Goal: Task Accomplishment & Management: Manage account settings

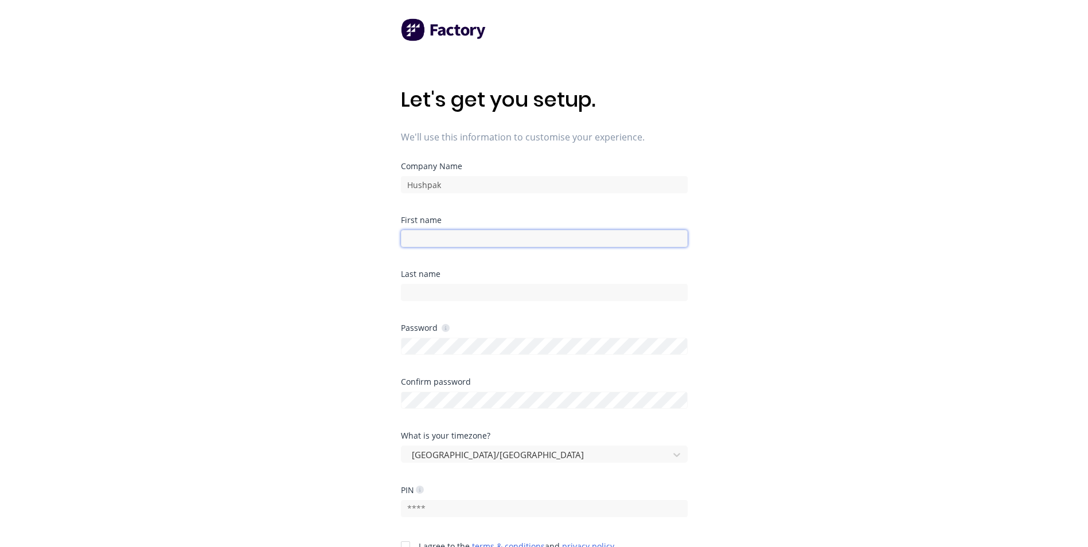
click at [427, 239] on input at bounding box center [544, 238] width 287 height 17
type input "[PERSON_NAME]"
type input "Flamiatos"
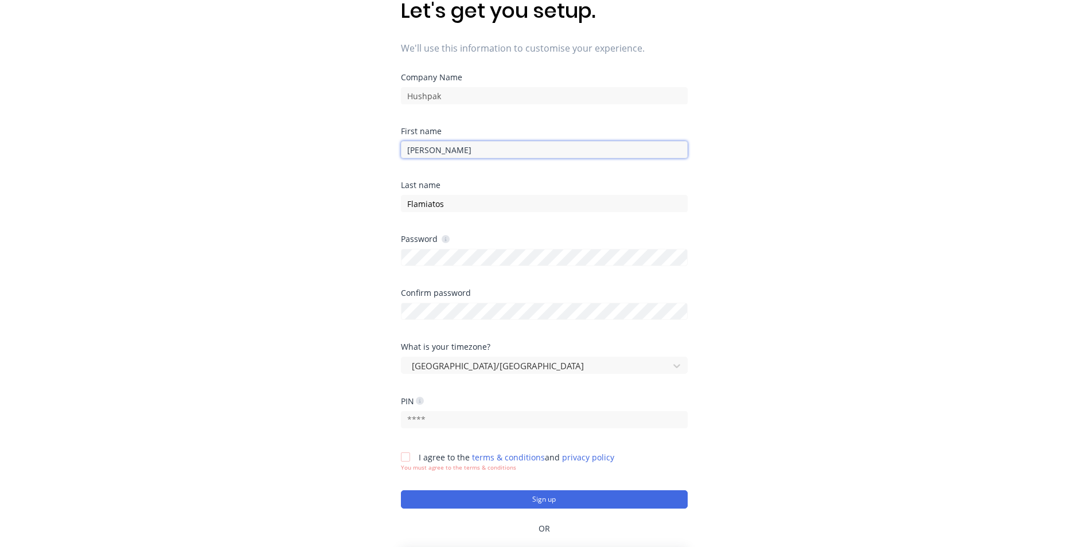
scroll to position [115, 0]
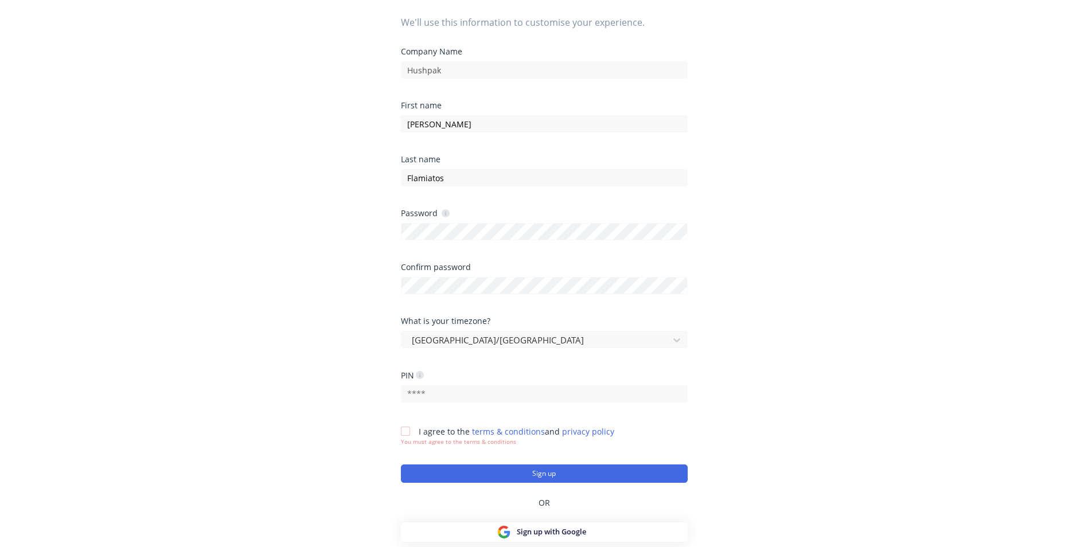
click at [405, 434] on div at bounding box center [405, 431] width 23 height 23
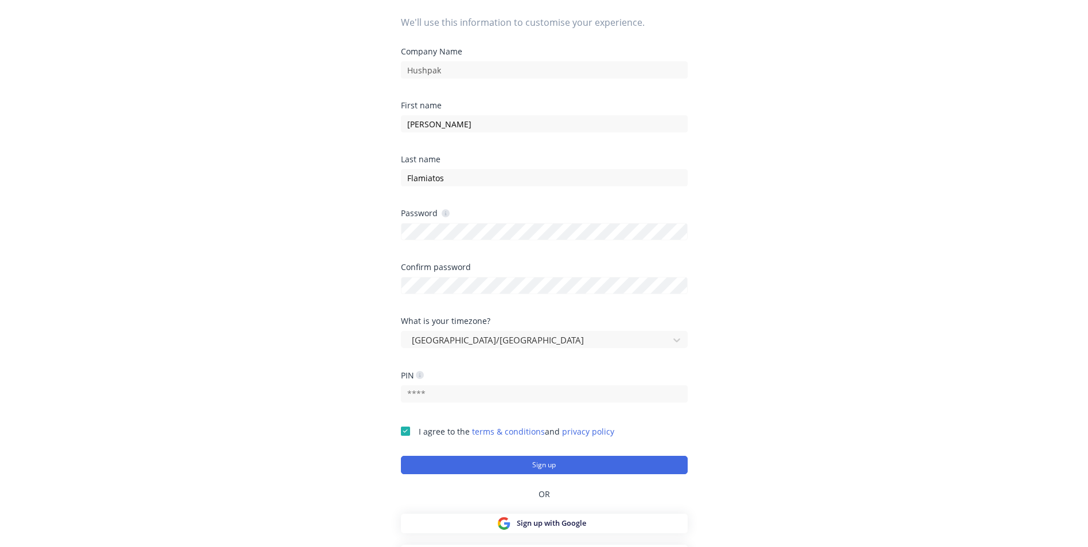
click at [790, 312] on div "Let's get you setup. We'll use this information to customise your experience. C…" at bounding box center [544, 181] width 1088 height 593
click at [547, 465] on button "Sign up" at bounding box center [544, 465] width 287 height 18
click at [558, 464] on button "Sign up" at bounding box center [544, 465] width 287 height 18
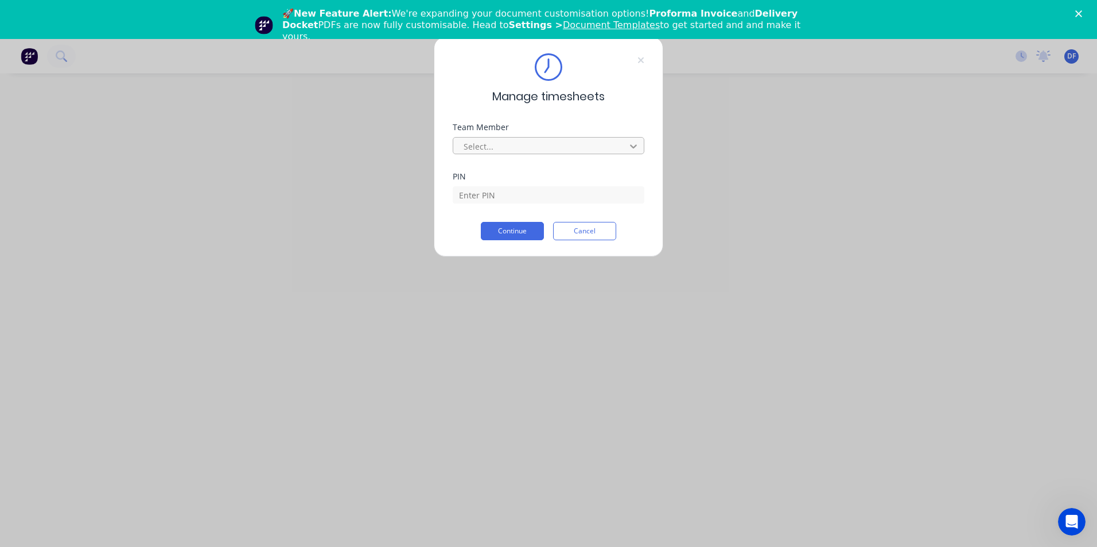
click at [632, 143] on icon at bounding box center [633, 146] width 11 height 11
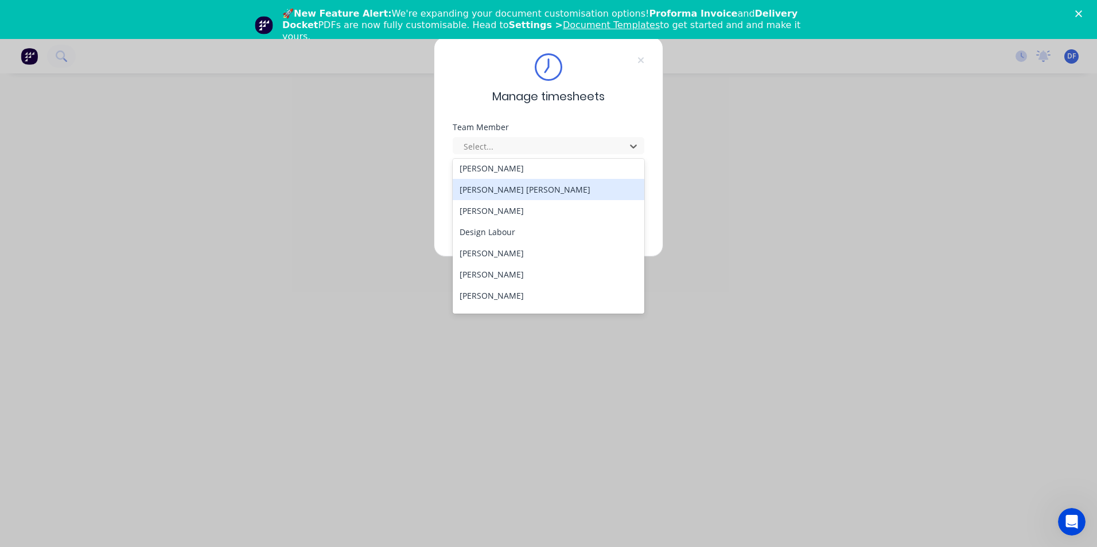
scroll to position [230, 0]
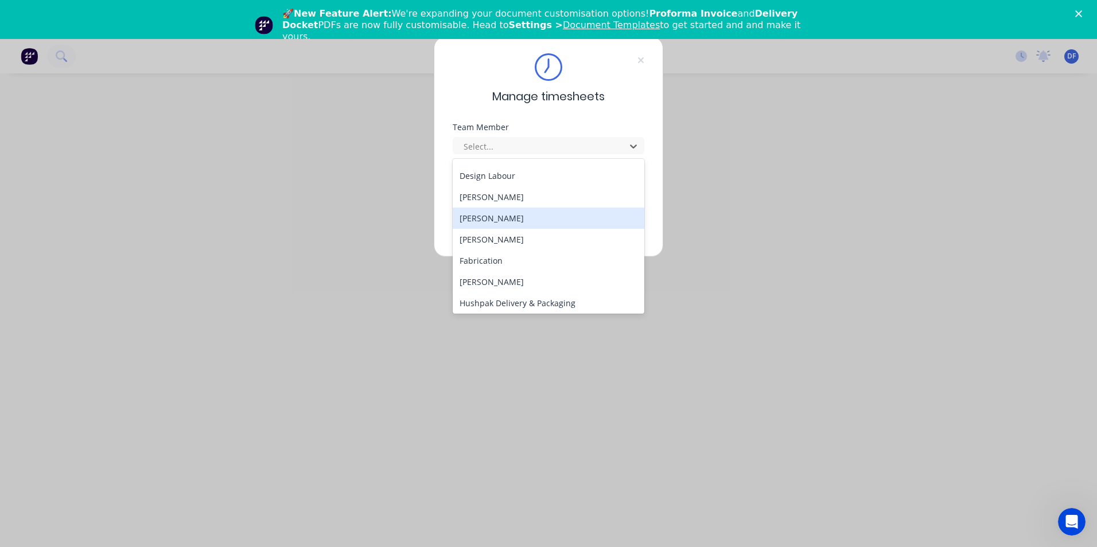
click at [519, 216] on div "[PERSON_NAME]" at bounding box center [549, 218] width 192 height 21
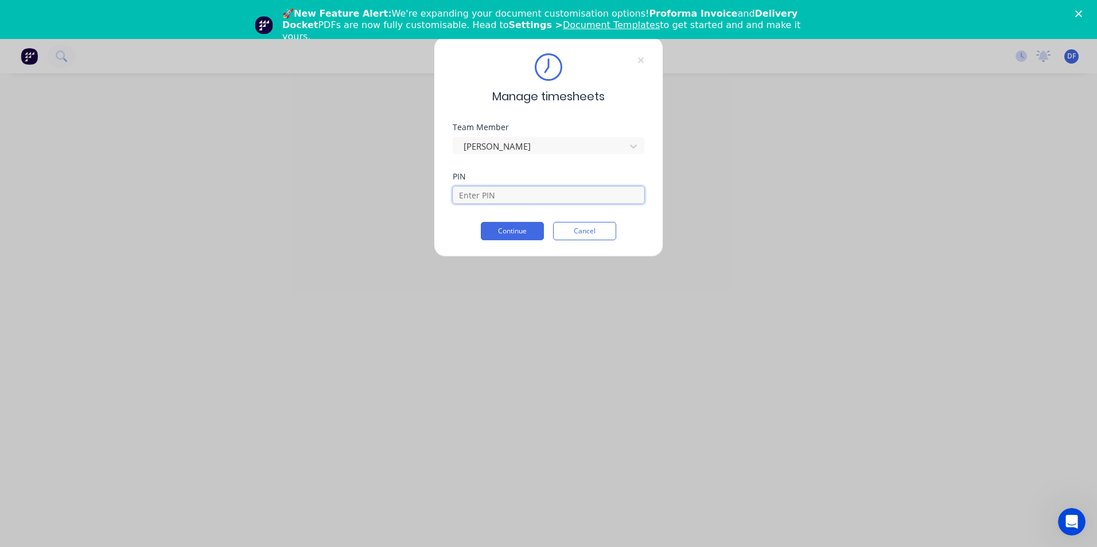
click at [487, 196] on input at bounding box center [549, 194] width 192 height 17
type input "1234"
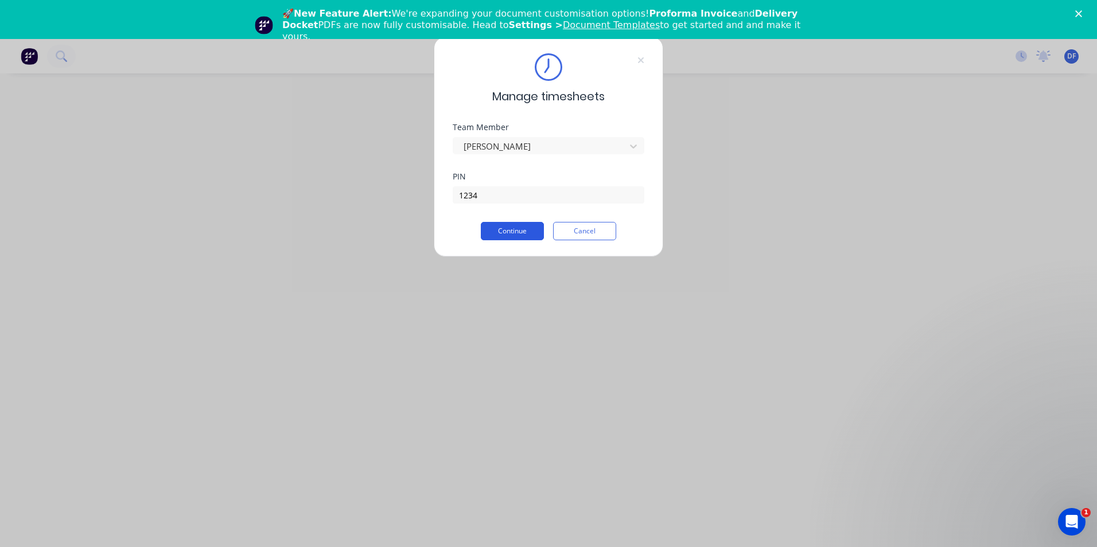
click at [505, 230] on button "Continue" at bounding box center [512, 231] width 63 height 18
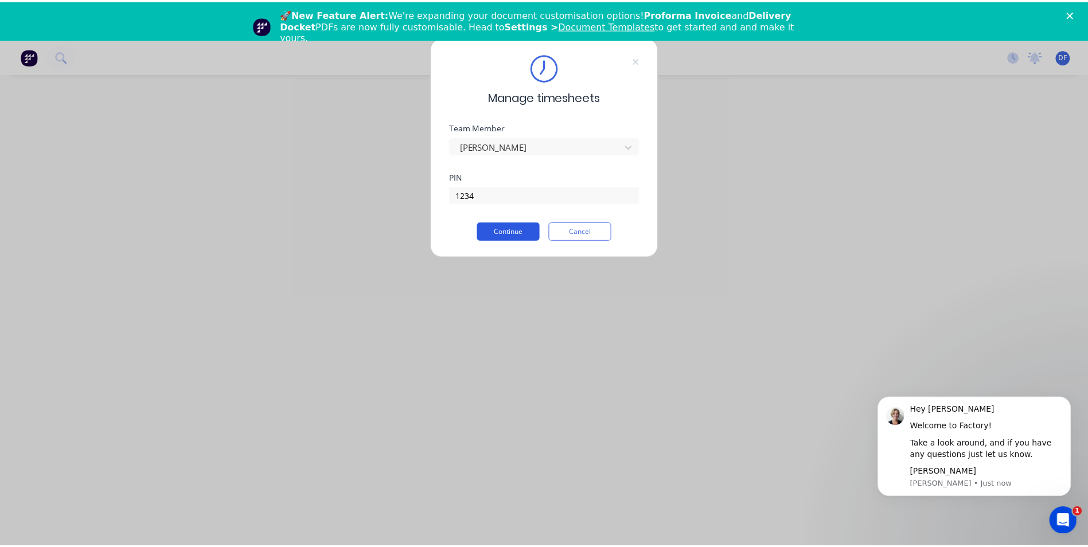
scroll to position [0, 0]
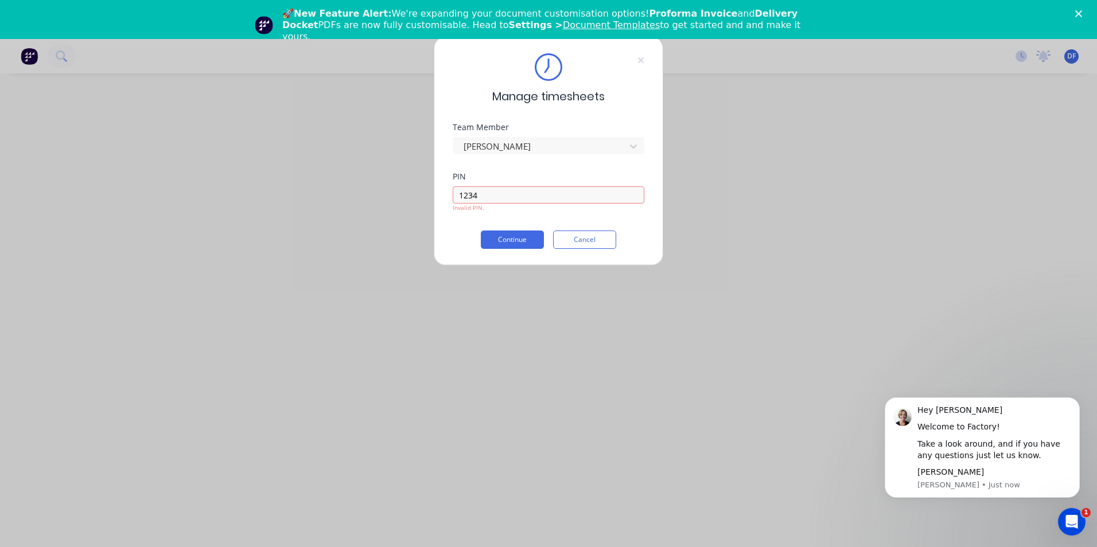
click at [784, 315] on div "Manage timesheets Team Member [PERSON_NAME] PIN 1234 Invalid PIN. Continue Canc…" at bounding box center [548, 273] width 1097 height 547
click at [571, 244] on button "Cancel" at bounding box center [584, 240] width 63 height 18
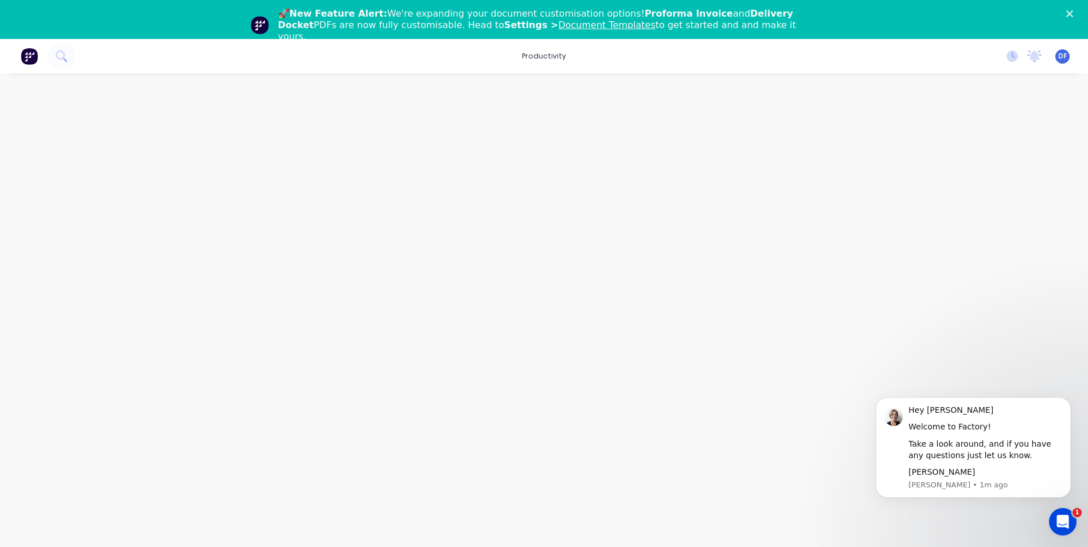
click at [1062, 58] on span "DF" at bounding box center [1063, 56] width 9 height 10
click at [966, 160] on div "Profile" at bounding box center [961, 160] width 23 height 10
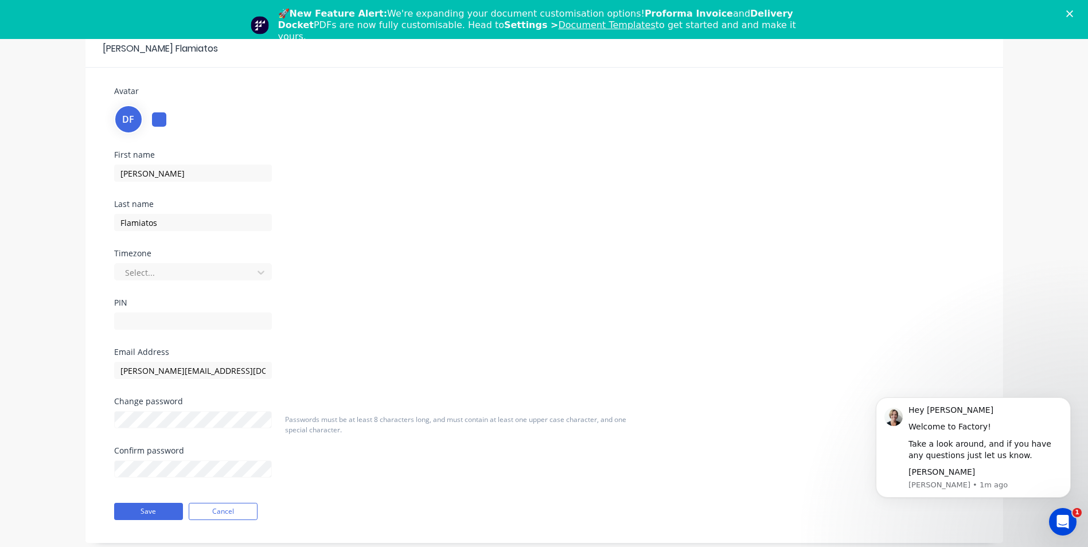
scroll to position [79, 0]
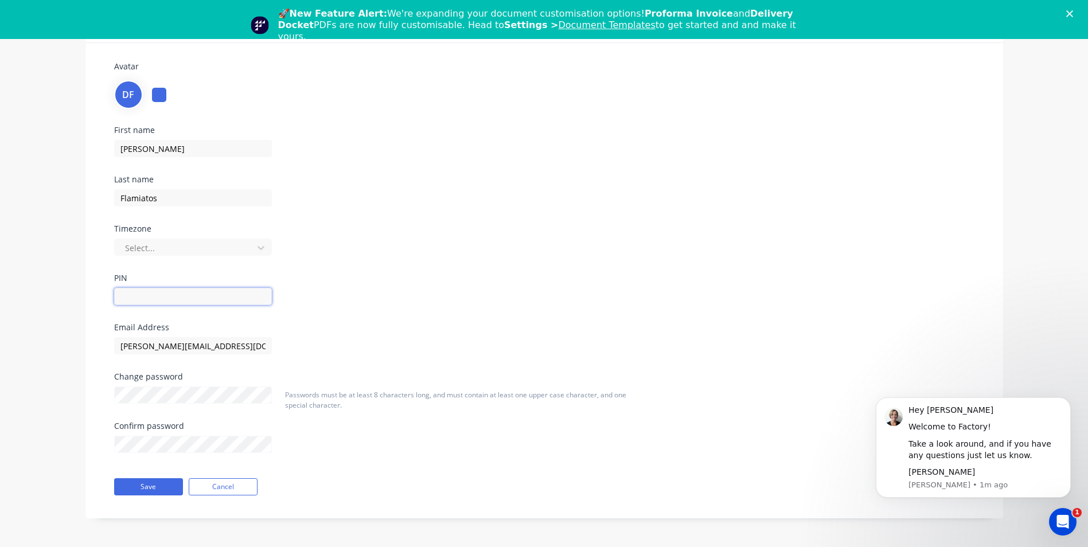
click at [147, 300] on input "text" at bounding box center [193, 296] width 158 height 17
type input "1302"
click at [158, 248] on div at bounding box center [185, 248] width 123 height 14
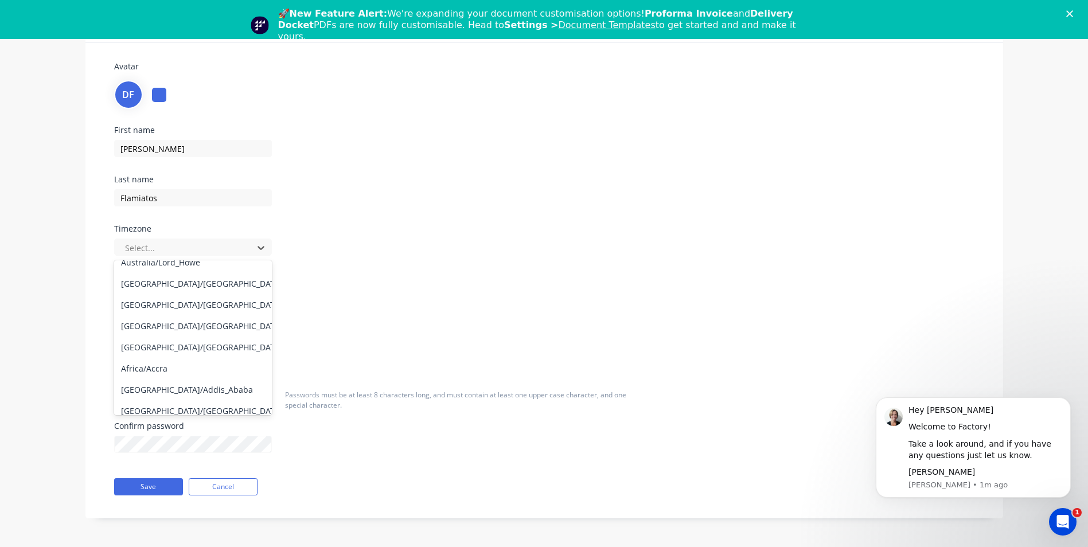
scroll to position [172, 0]
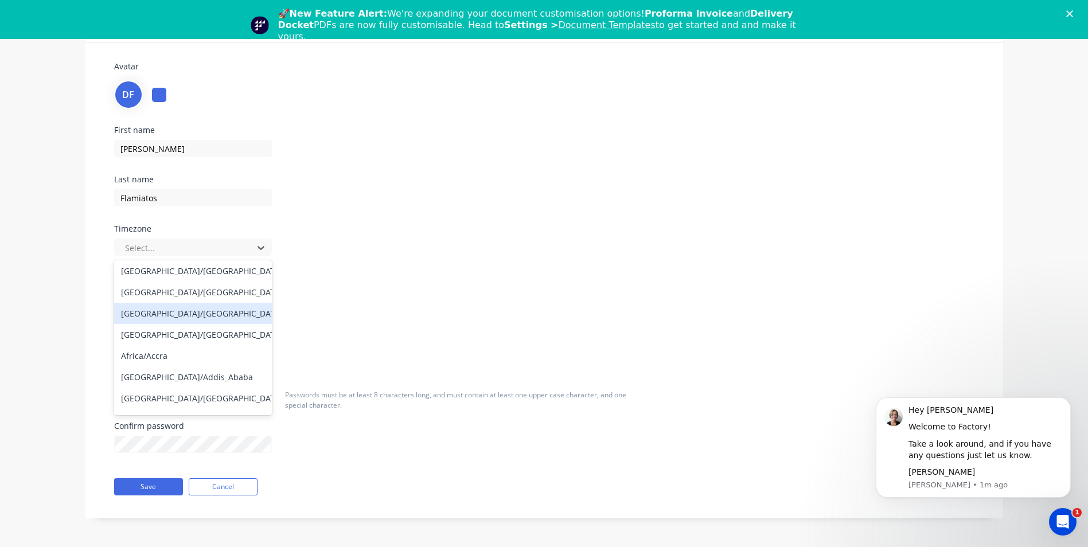
click at [169, 314] on div "[GEOGRAPHIC_DATA]/[GEOGRAPHIC_DATA]" at bounding box center [193, 313] width 158 height 21
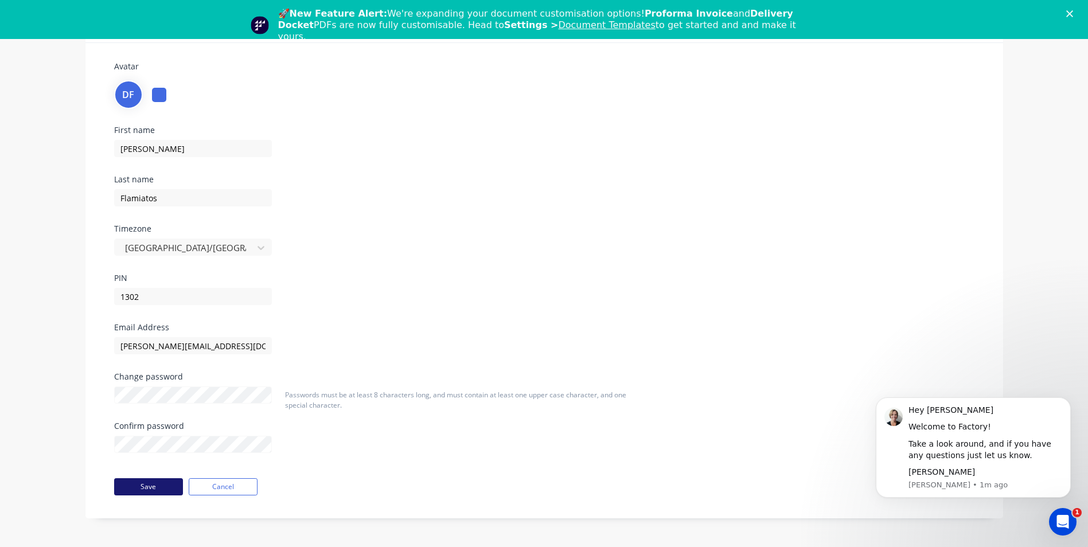
click at [139, 487] on button "Save" at bounding box center [148, 487] width 69 height 17
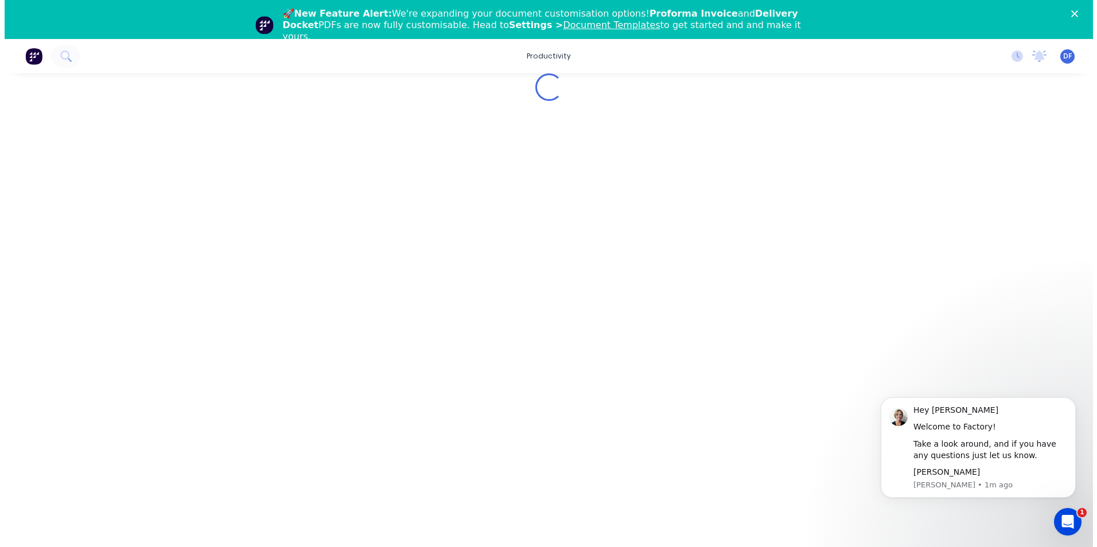
scroll to position [0, 0]
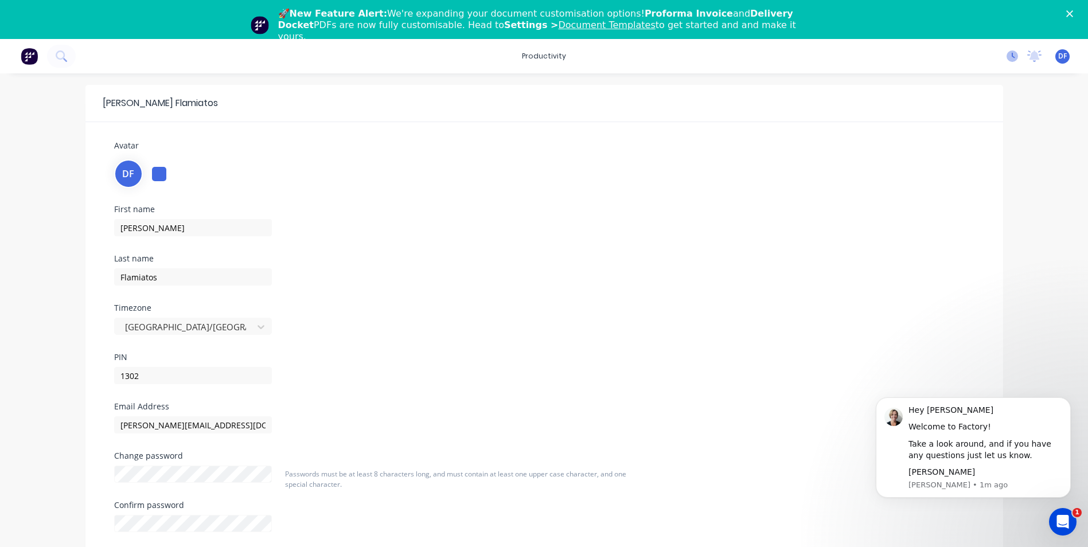
click at [1014, 57] on icon at bounding box center [1013, 56] width 3 height 6
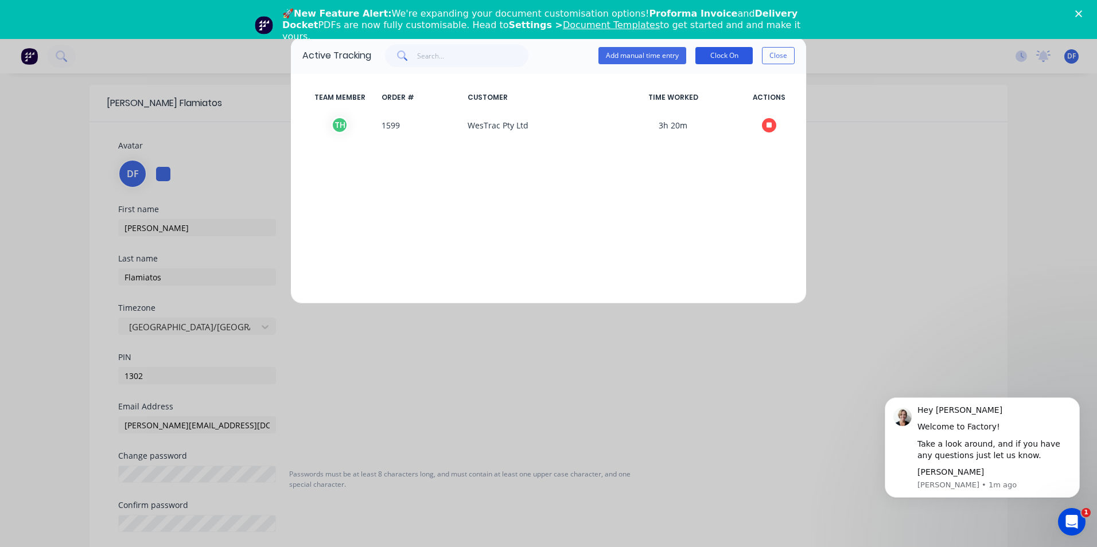
click at [725, 54] on button "Clock On" at bounding box center [723, 55] width 57 height 17
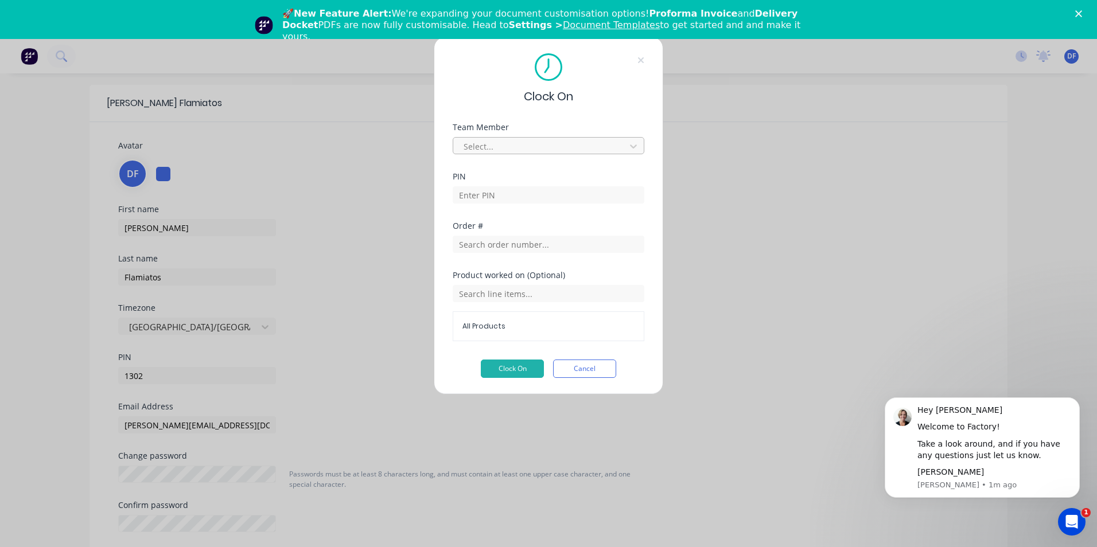
click at [499, 146] on div at bounding box center [540, 146] width 157 height 14
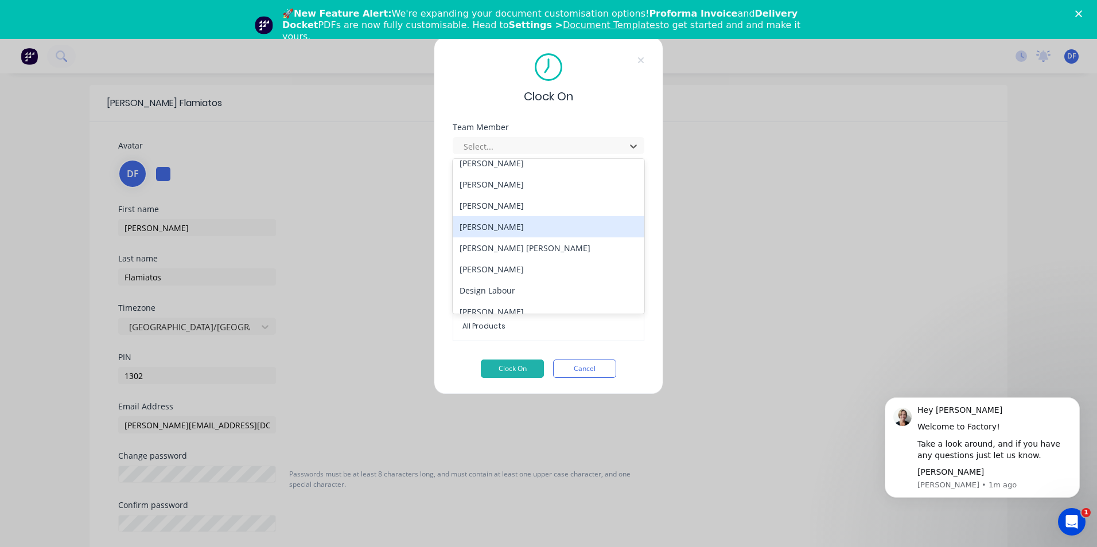
scroll to position [172, 0]
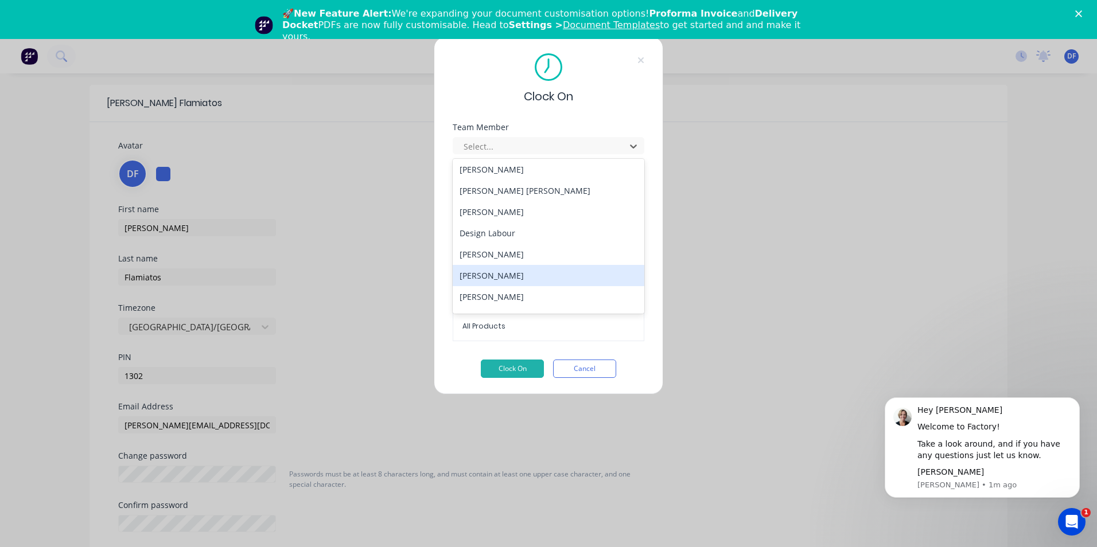
click at [508, 277] on div "[PERSON_NAME]" at bounding box center [549, 275] width 192 height 21
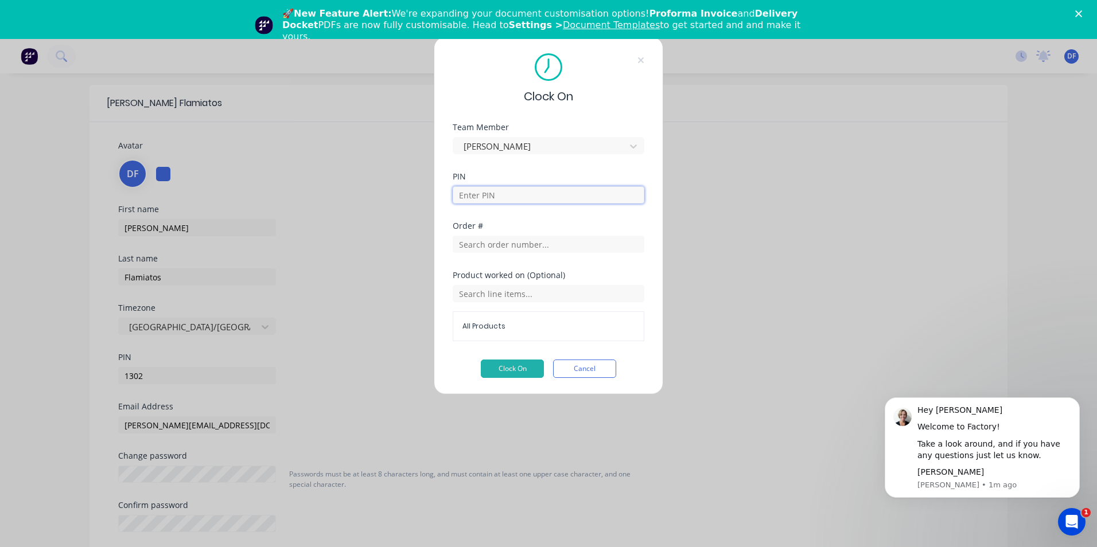
click at [487, 195] on input at bounding box center [549, 194] width 192 height 17
type input "1302"
click at [499, 244] on input "text" at bounding box center [549, 244] width 192 height 17
click at [514, 244] on input "text" at bounding box center [549, 244] width 192 height 17
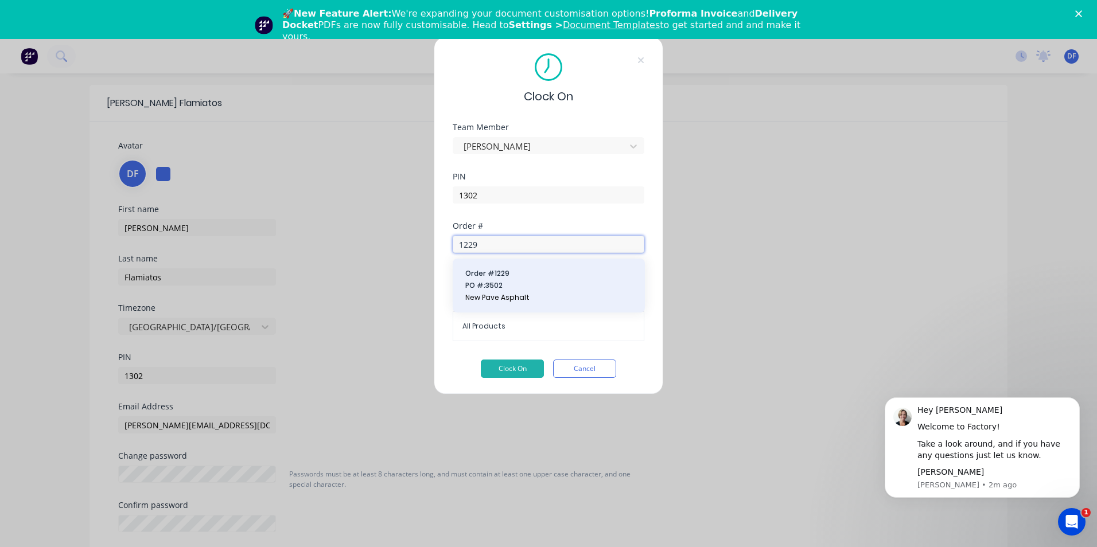
type input "1229"
click at [512, 291] on button "Order # 1229 PO #: 3502 New Pave Asphalt" at bounding box center [549, 286] width 174 height 36
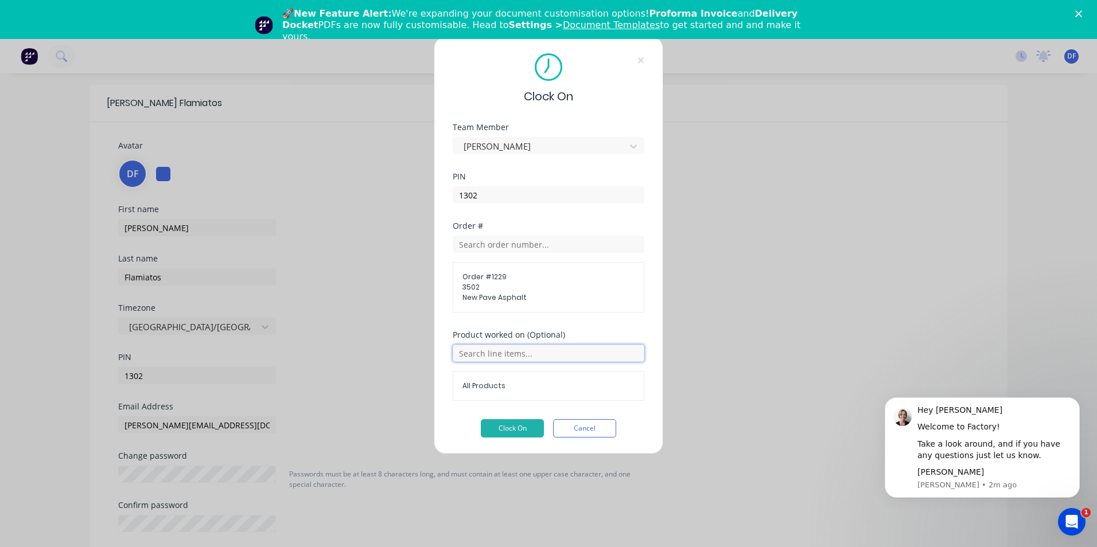
click at [526, 352] on input "text" at bounding box center [549, 353] width 192 height 17
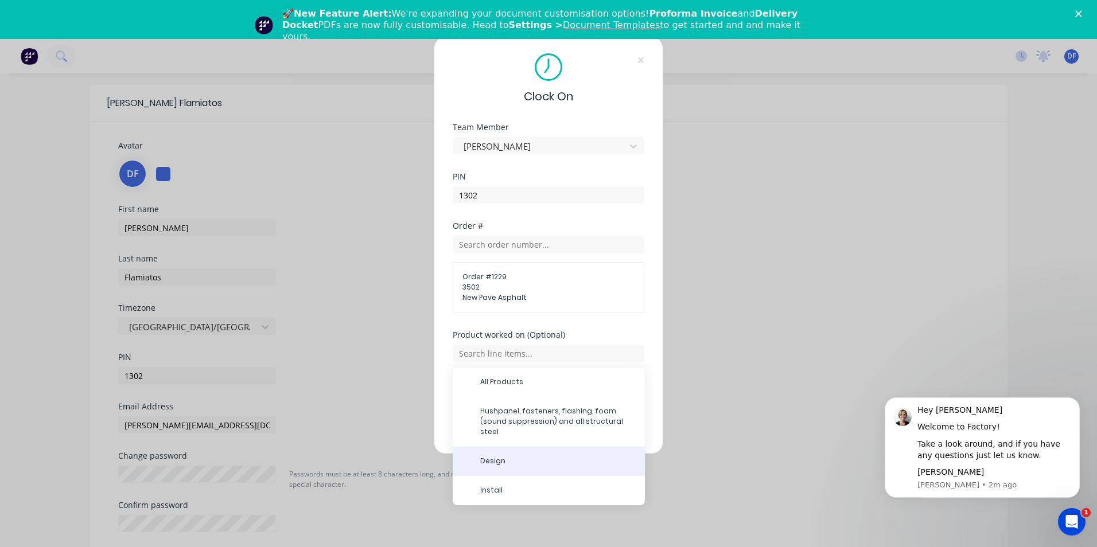
click at [499, 456] on span "Design" at bounding box center [557, 461] width 155 height 10
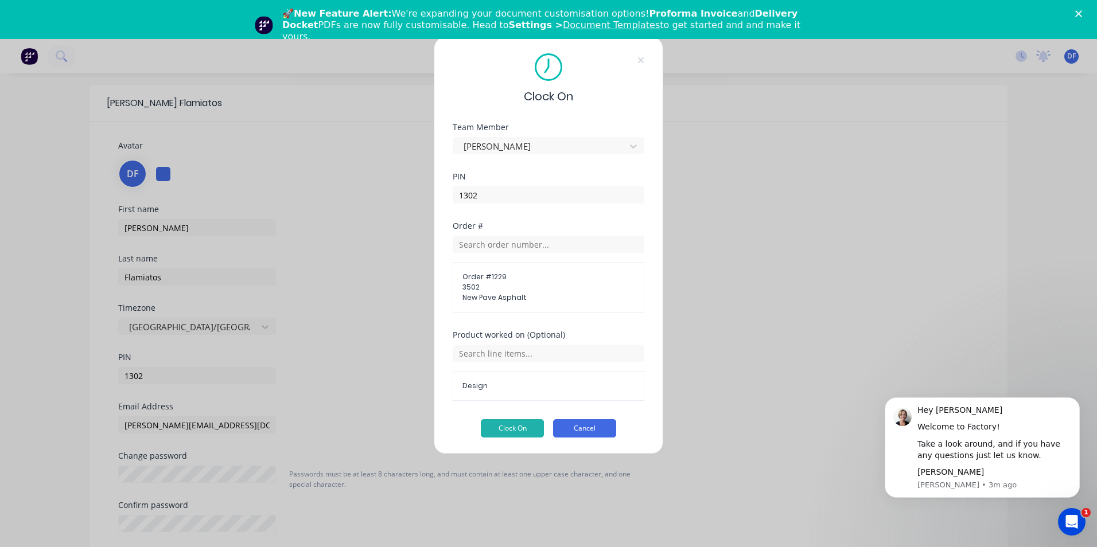
click at [600, 430] on button "Cancel" at bounding box center [584, 428] width 63 height 18
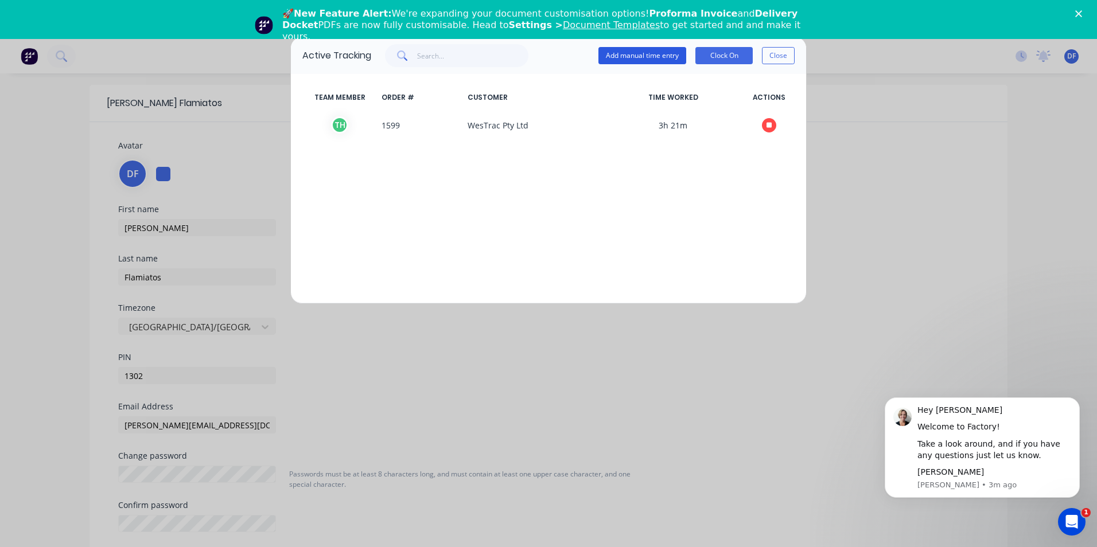
click at [629, 54] on button "Add manual time entry" at bounding box center [642, 55] width 88 height 17
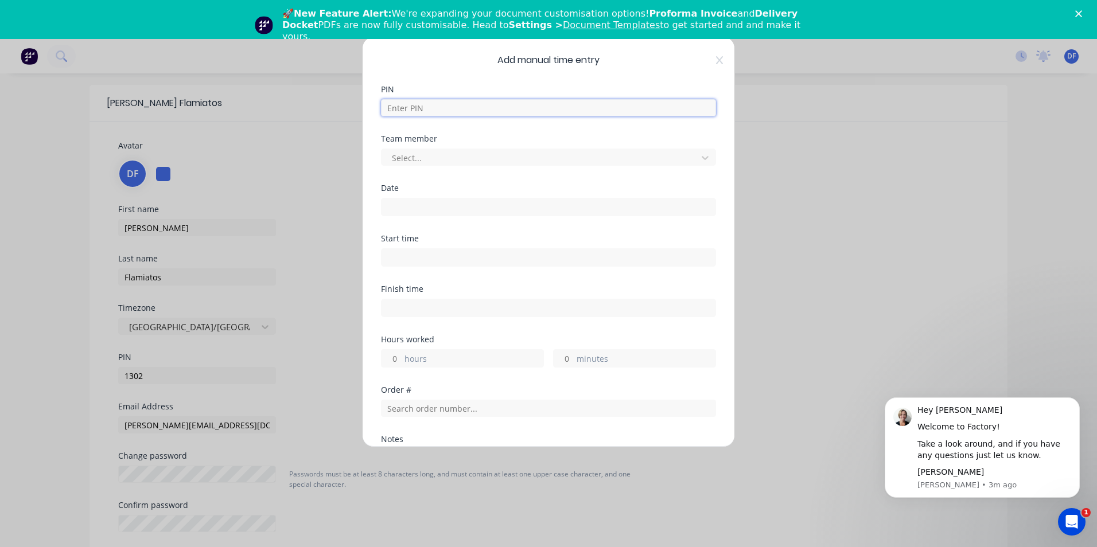
click at [412, 111] on input at bounding box center [548, 107] width 335 height 17
type input "1302"
click at [412, 155] on div at bounding box center [541, 158] width 301 height 14
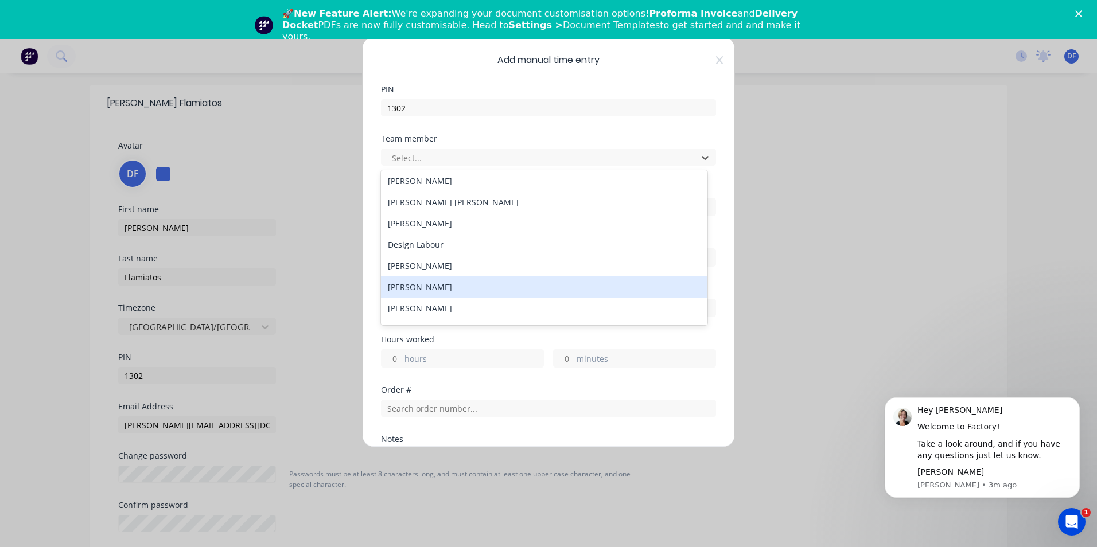
click at [437, 285] on div "[PERSON_NAME]" at bounding box center [544, 287] width 326 height 21
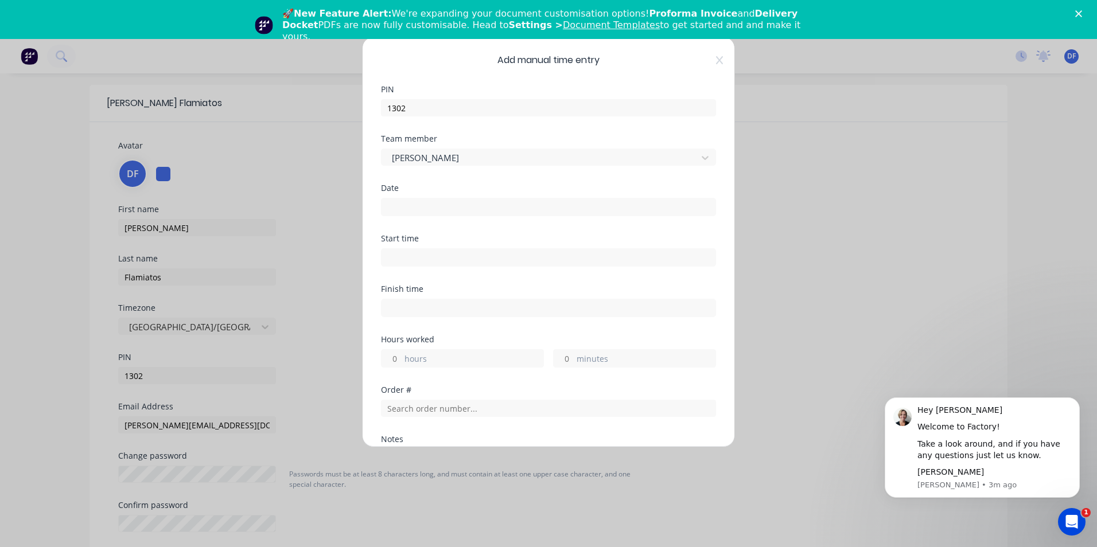
click at [415, 204] on input at bounding box center [549, 207] width 334 height 17
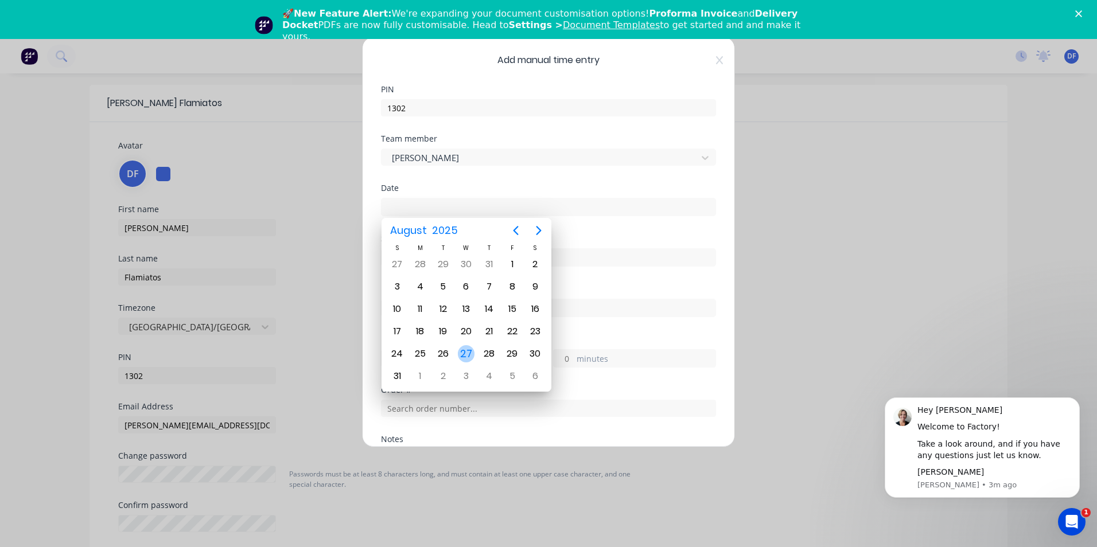
click at [464, 351] on div "27" at bounding box center [466, 353] width 17 height 17
type input "[DATE]"
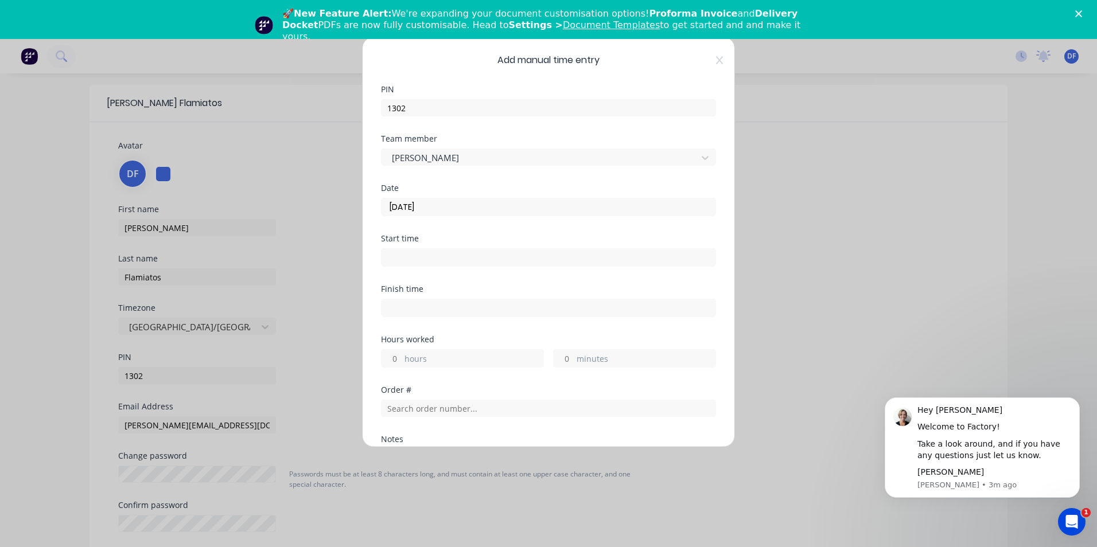
click at [403, 256] on input at bounding box center [549, 257] width 334 height 17
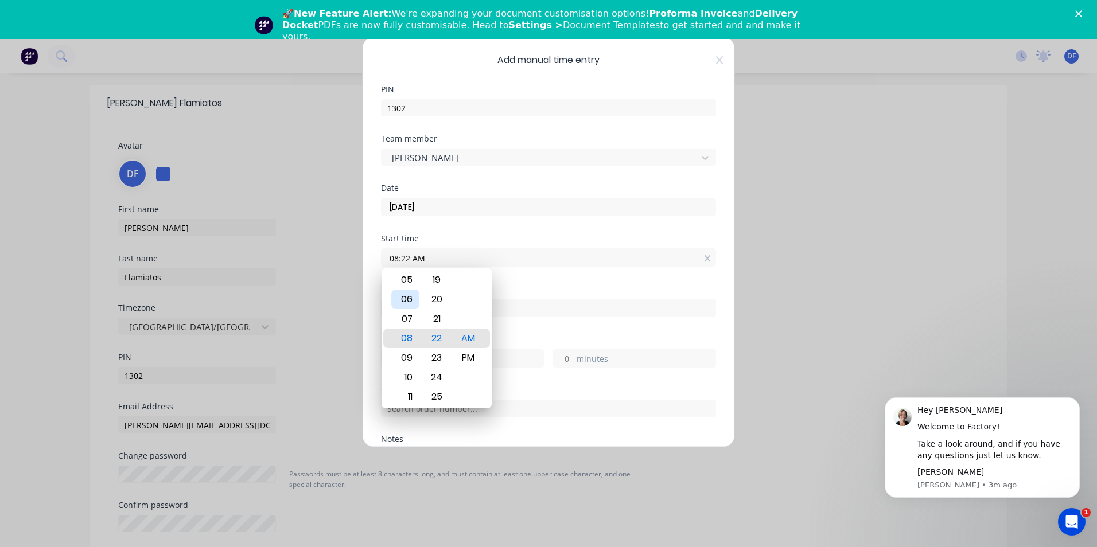
click at [407, 298] on div "06" at bounding box center [405, 300] width 28 height 20
type input "06:00 AM"
click at [434, 333] on div "00" at bounding box center [437, 339] width 28 height 20
click at [520, 300] on label at bounding box center [548, 308] width 335 height 18
click at [520, 300] on input at bounding box center [549, 308] width 334 height 17
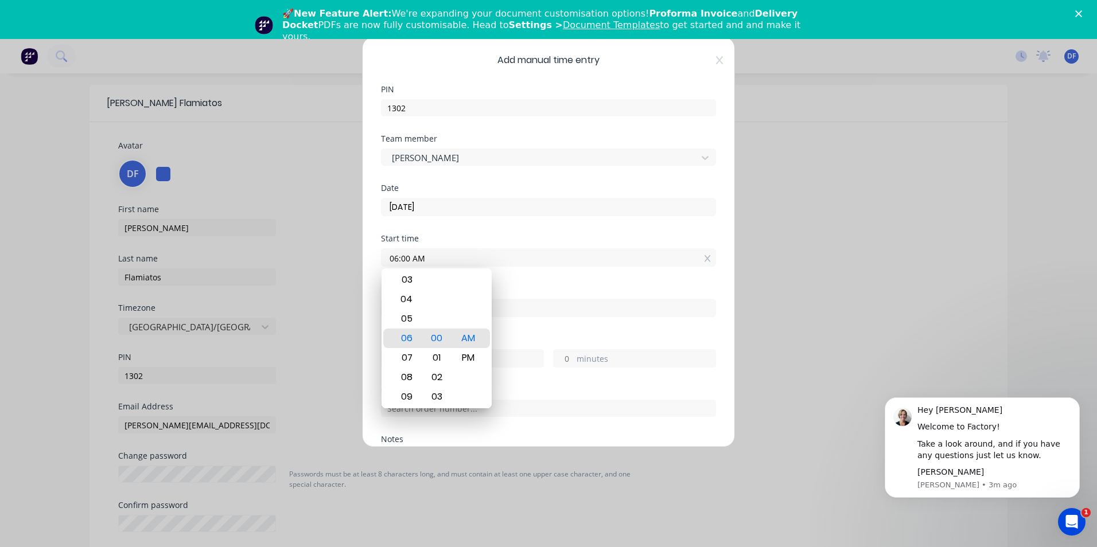
type input "08:22 AM"
type input "2"
type input "22"
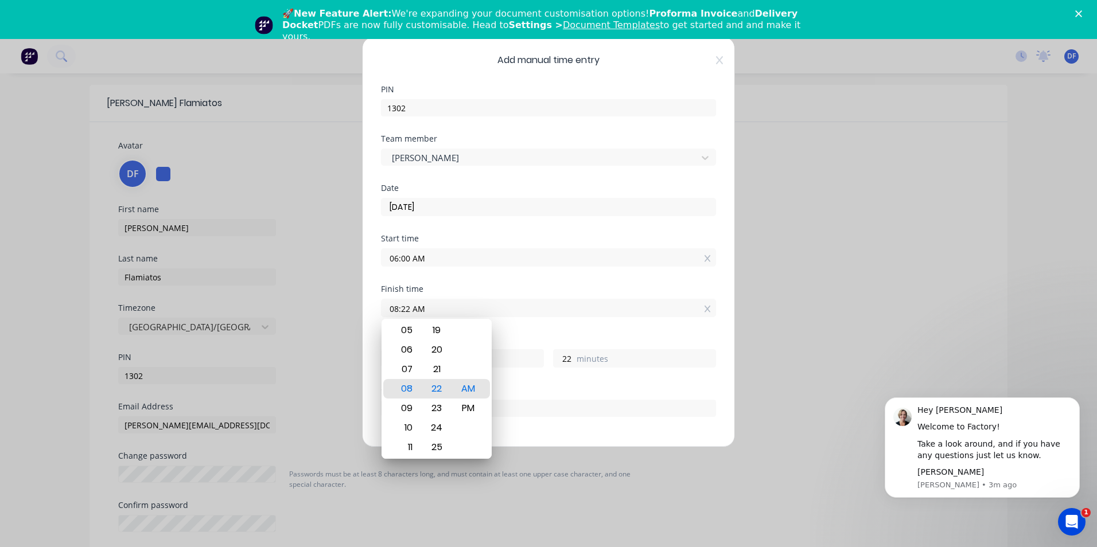
click at [549, 382] on div "Hours worked 2 hours 22 minutes" at bounding box center [548, 361] width 335 height 50
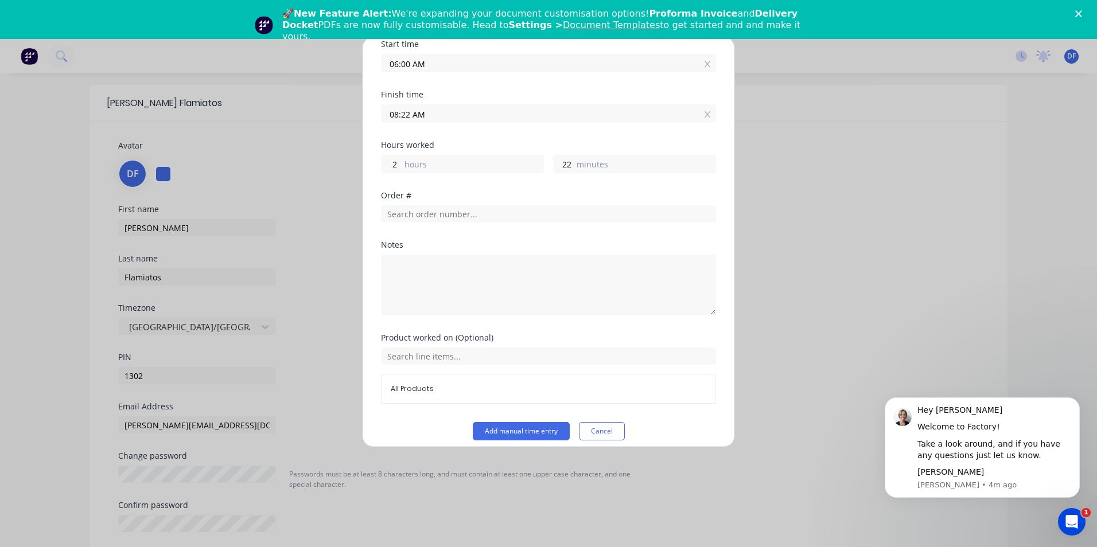
scroll to position [204, 0]
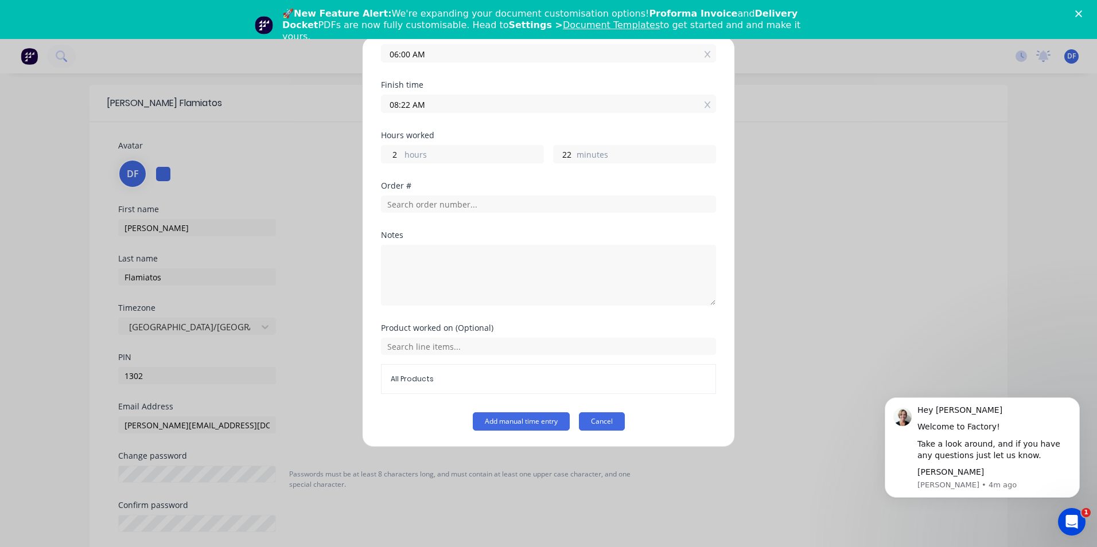
click at [601, 424] on button "Cancel" at bounding box center [602, 422] width 46 height 18
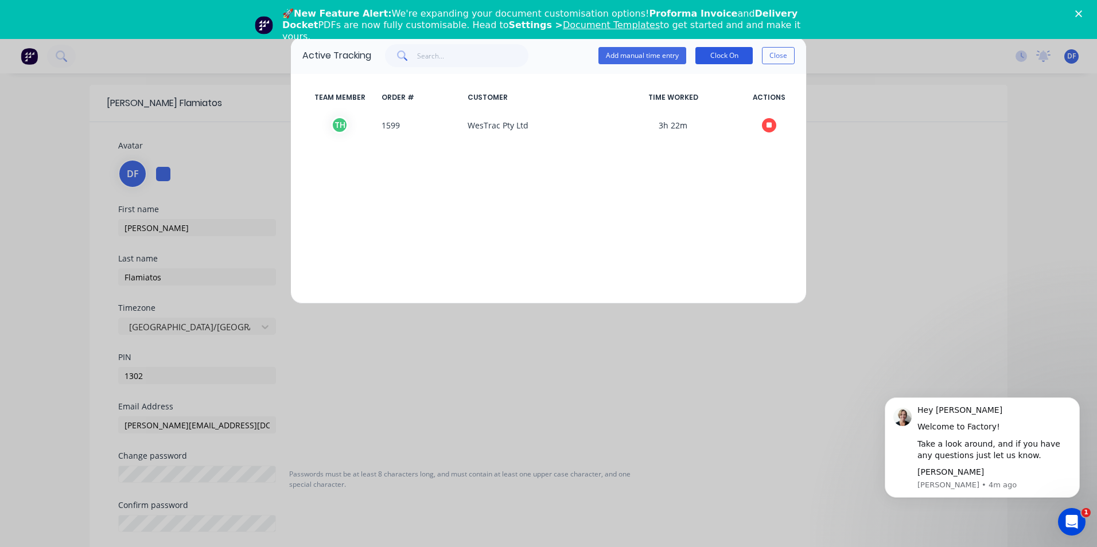
click at [726, 56] on button "Clock On" at bounding box center [723, 55] width 57 height 17
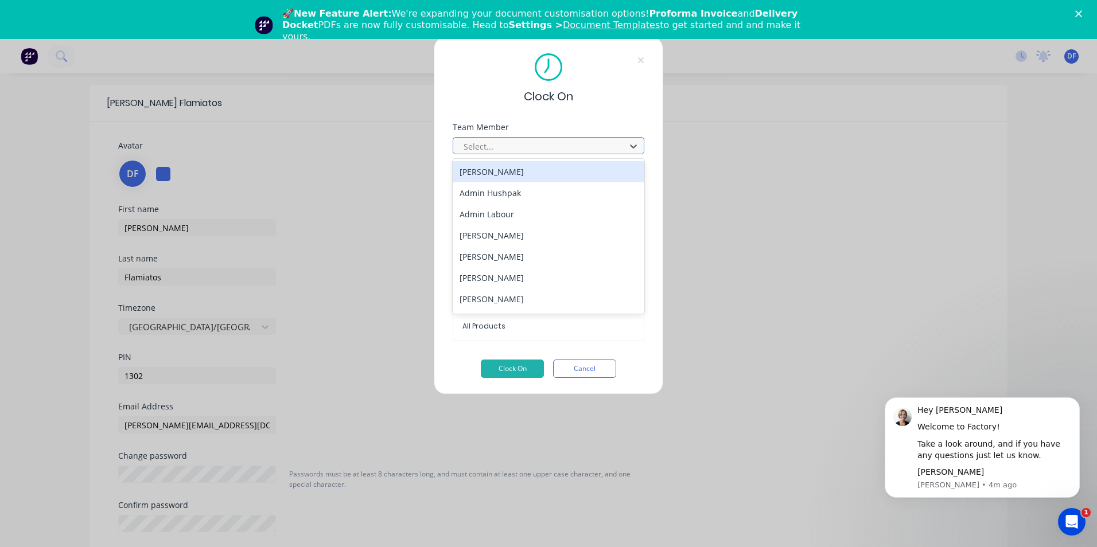
click at [458, 149] on div "Select..." at bounding box center [549, 145] width 192 height 17
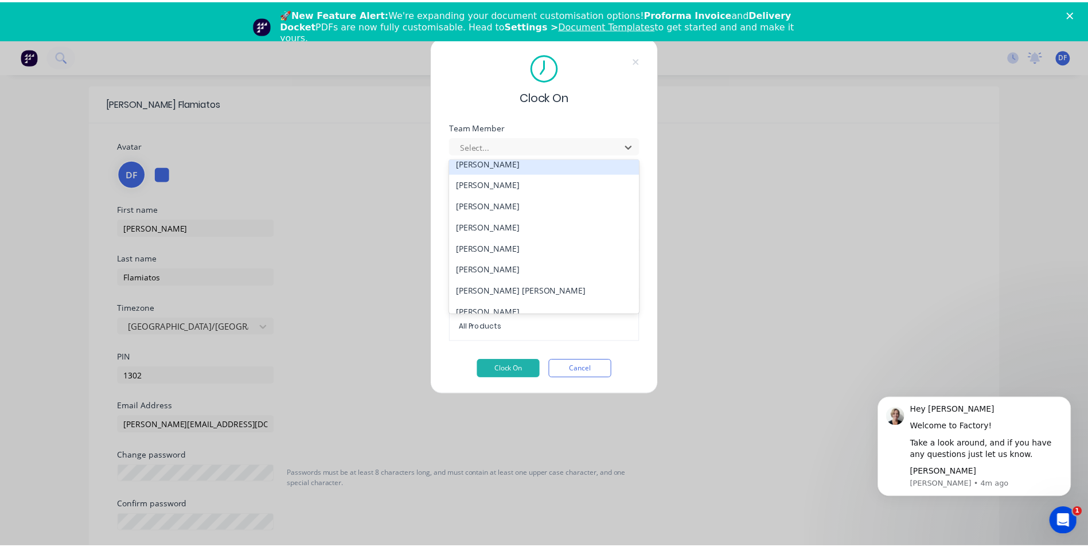
scroll to position [172, 0]
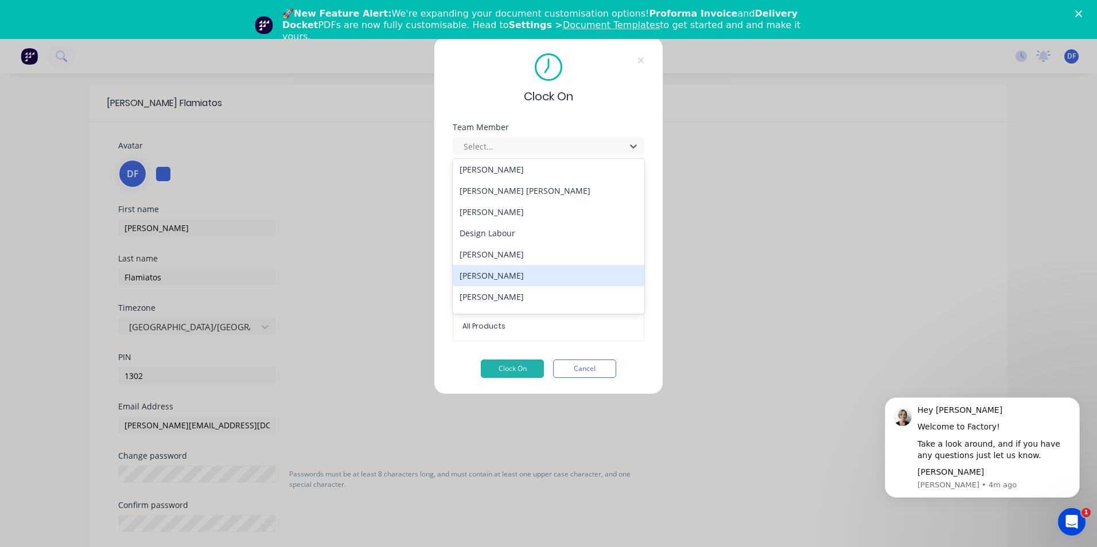
click at [491, 278] on div "[PERSON_NAME]" at bounding box center [549, 275] width 192 height 21
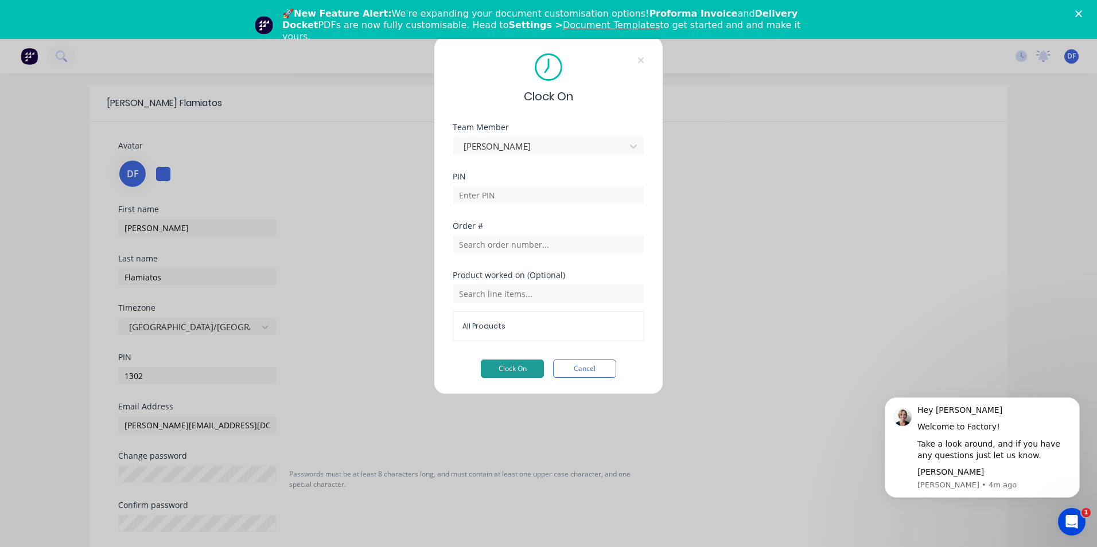
click at [516, 366] on button "Clock On" at bounding box center [512, 369] width 63 height 18
click at [499, 196] on input at bounding box center [549, 194] width 192 height 17
type input "1302"
click at [512, 372] on button "Clock On" at bounding box center [512, 369] width 63 height 18
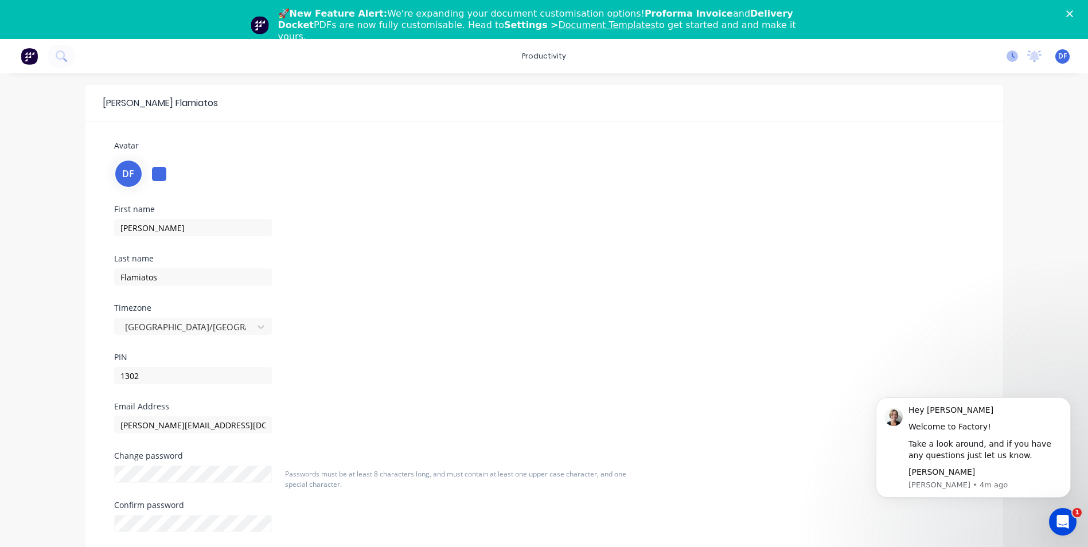
click at [1010, 58] on icon at bounding box center [1012, 55] width 11 height 11
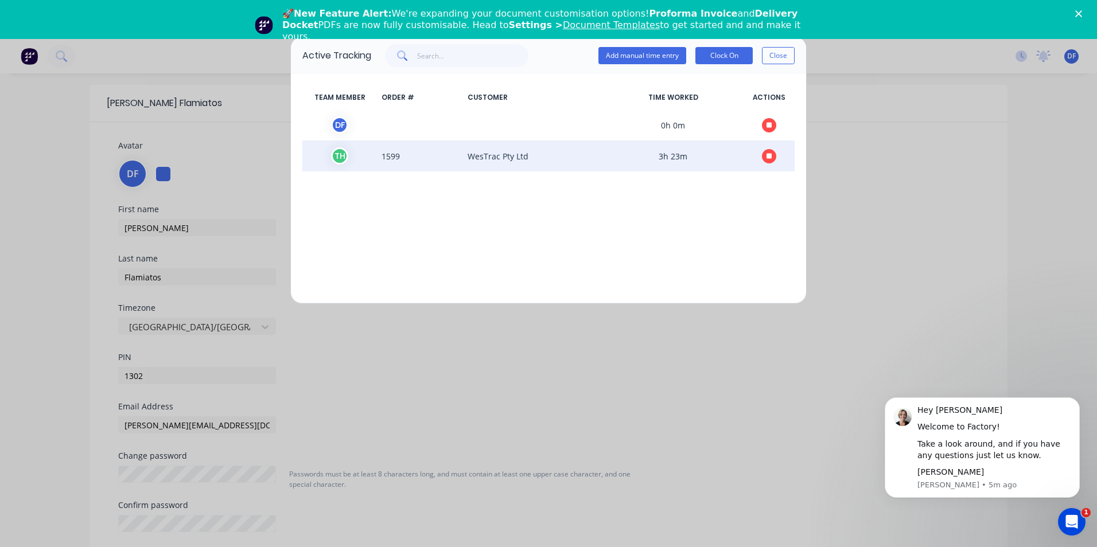
click at [772, 159] on icon "button" at bounding box center [770, 156] width 6 height 7
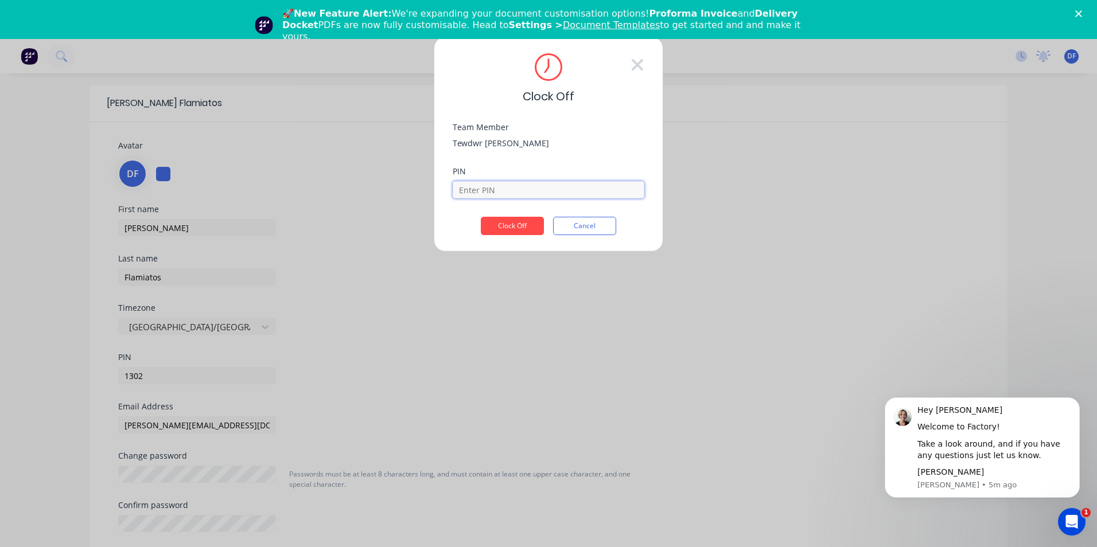
click at [462, 192] on input at bounding box center [549, 189] width 192 height 17
drag, startPoint x: 450, startPoint y: 301, endPoint x: 458, endPoint y: 293, distance: 11.8
click at [450, 301] on div "Clock Off Team Member Tewdwr [PERSON_NAME] PIN Clock Off Cancel" at bounding box center [548, 273] width 1097 height 547
click at [602, 230] on button "Cancel" at bounding box center [584, 226] width 63 height 18
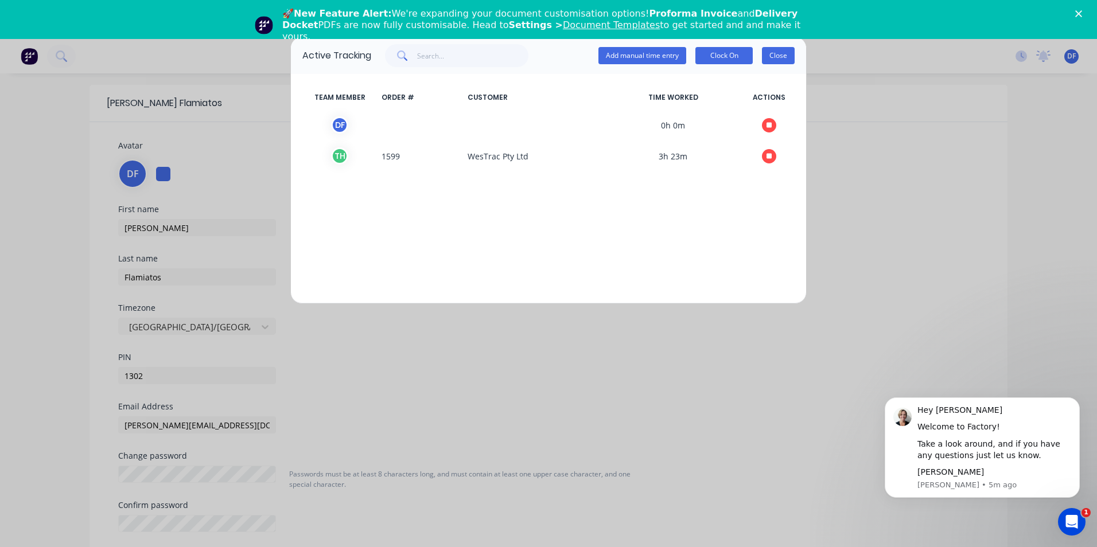
click at [779, 57] on button "Close" at bounding box center [778, 55] width 33 height 17
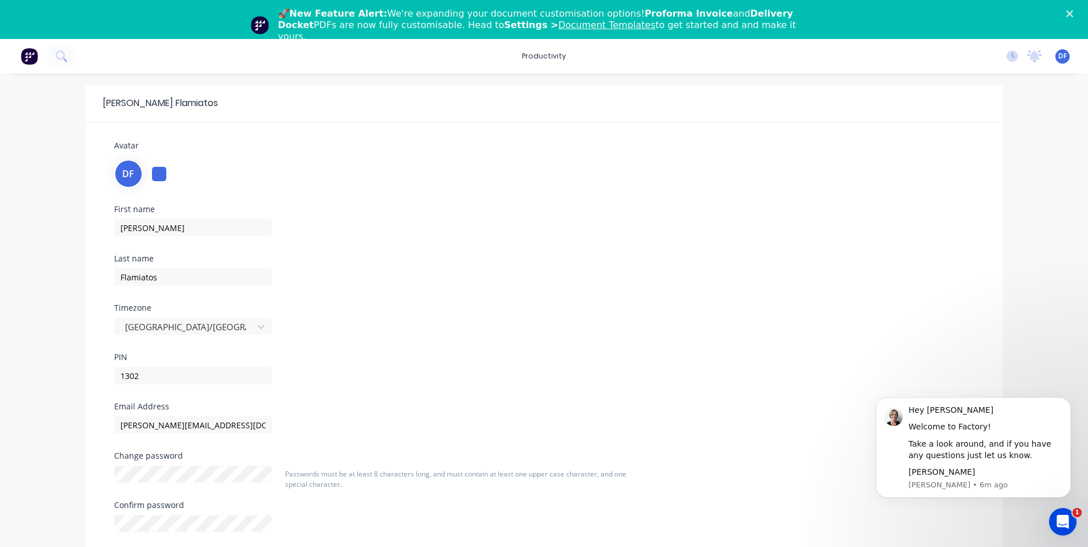
click at [798, 417] on div "Email Address [PERSON_NAME][EMAIL_ADDRESS][DOMAIN_NAME]" at bounding box center [545, 427] width 878 height 49
click at [1064, 56] on span "DF" at bounding box center [1063, 56] width 9 height 10
click at [970, 184] on div "Sign out" at bounding box center [965, 183] width 31 height 10
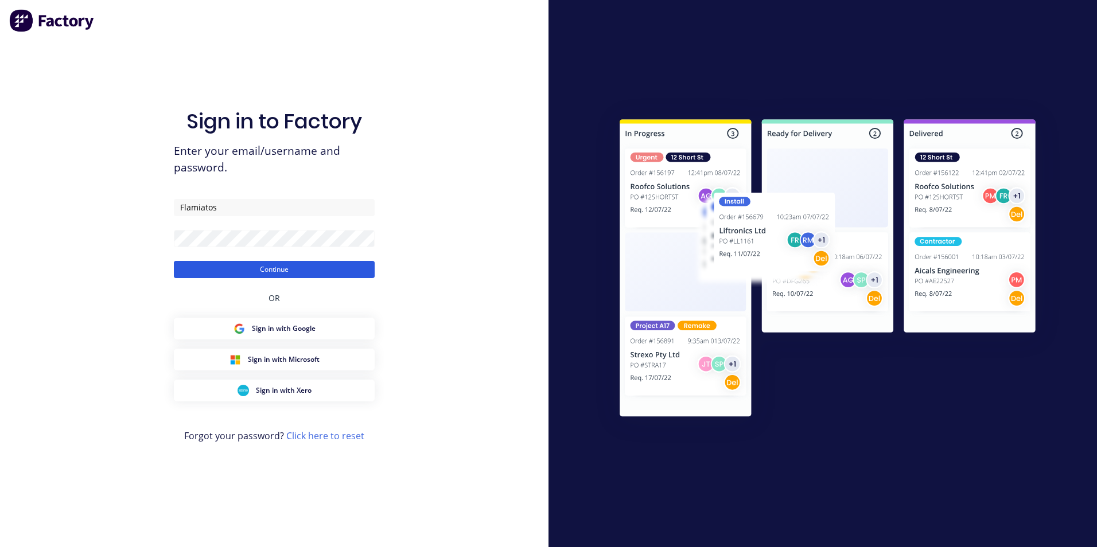
click at [277, 272] on button "Continue" at bounding box center [274, 269] width 201 height 17
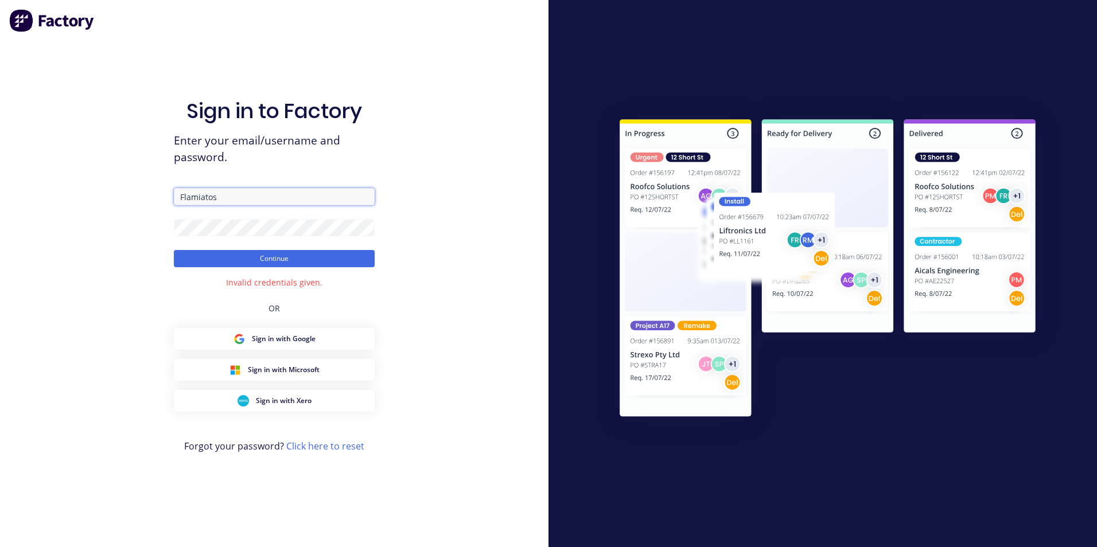
click at [180, 196] on input "Flamiatos" at bounding box center [274, 196] width 201 height 17
click at [174, 250] on button "Continue" at bounding box center [274, 258] width 201 height 17
click at [281, 195] on input "[PERSON_NAME].flamiatos" at bounding box center [274, 196] width 201 height 17
type input "[PERSON_NAME][EMAIL_ADDRESS][DOMAIN_NAME]"
click at [285, 256] on button "Continue" at bounding box center [274, 258] width 201 height 17
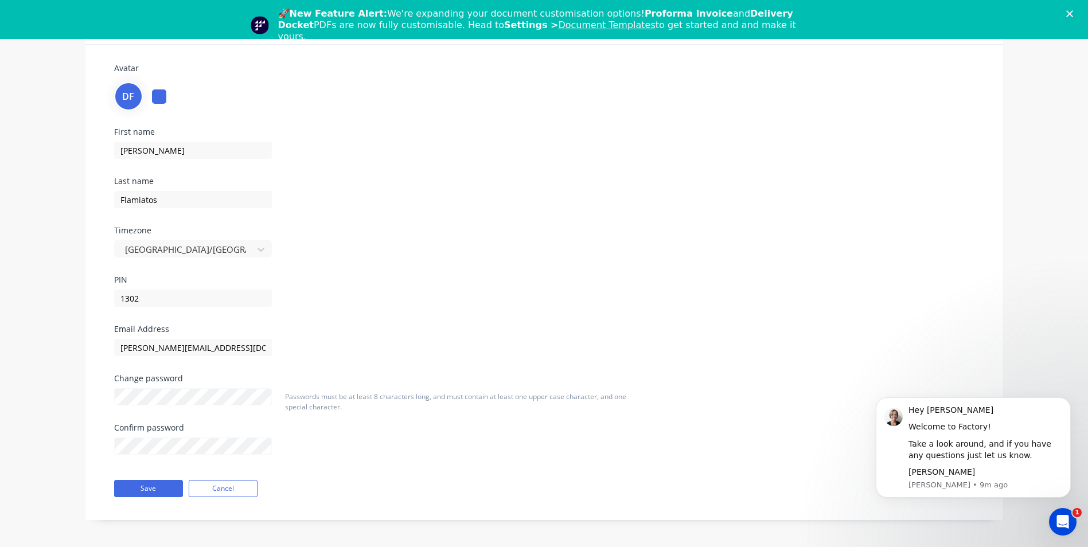
scroll to position [79, 0]
click at [147, 484] on button "Save" at bounding box center [148, 487] width 69 height 17
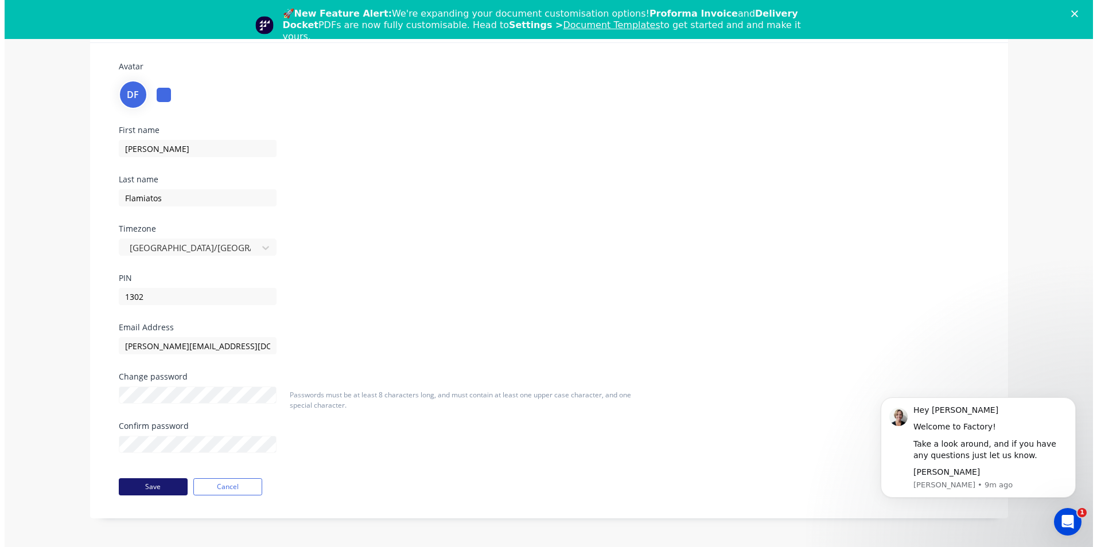
scroll to position [0, 0]
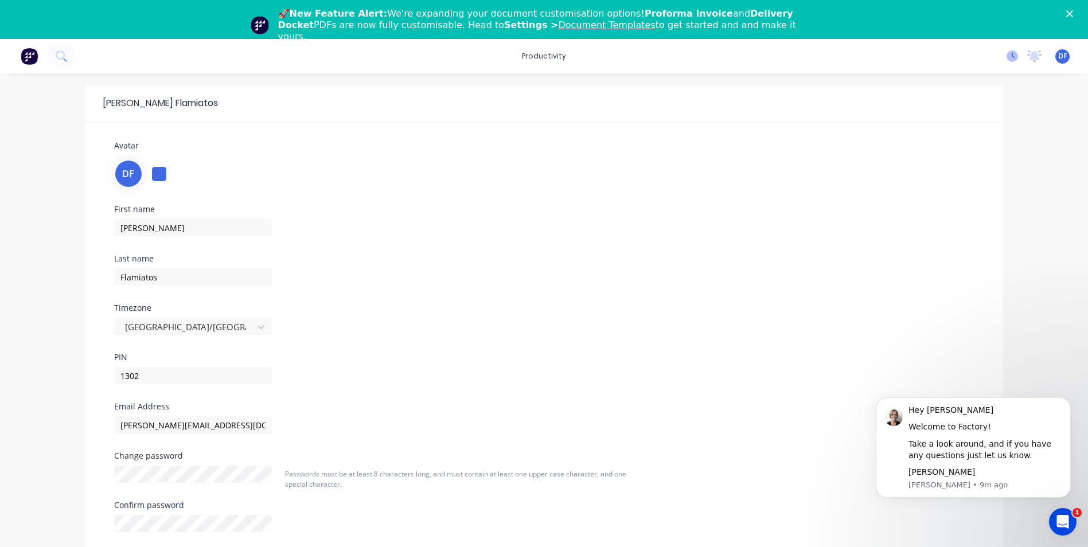
click at [1013, 59] on icon at bounding box center [1012, 55] width 11 height 11
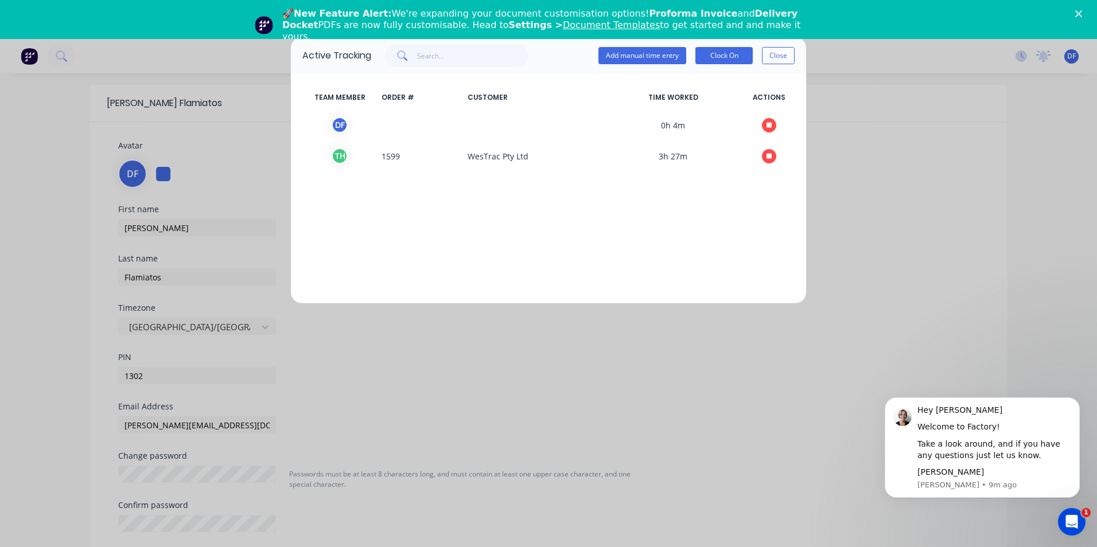
click at [1044, 55] on div "Active Tracking Add manual time entry Clock On Close TEAM MEMBER ORDER # CUSTOM…" at bounding box center [548, 273] width 1097 height 547
click at [775, 54] on button "Close" at bounding box center [778, 55] width 33 height 17
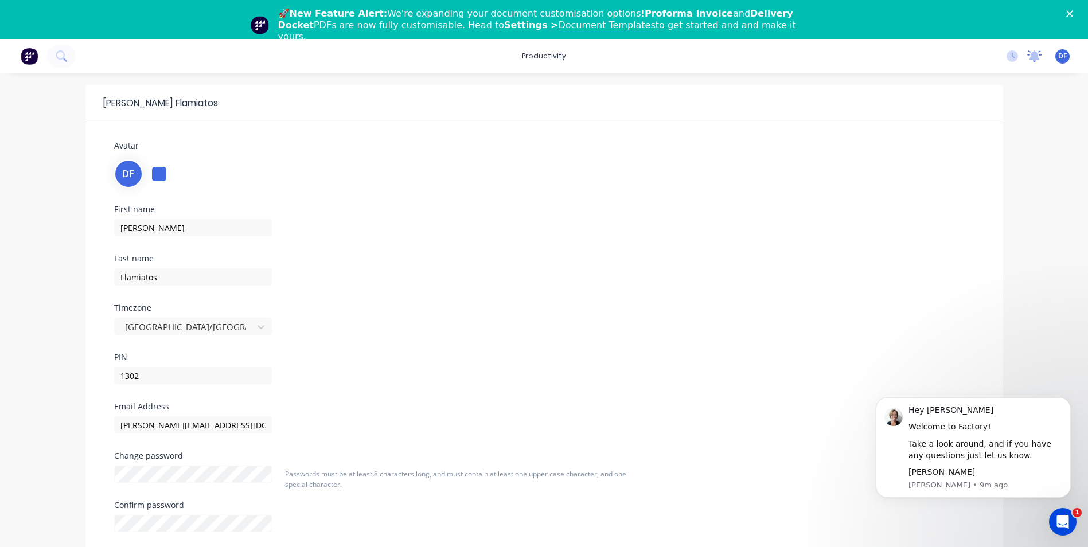
click at [1035, 57] on icon at bounding box center [1035, 54] width 10 height 9
click at [1035, 98] on div "Dominic Flamiatos Avatar DF First name Dominic Last name Flamiatos Timezone Aus…" at bounding box center [544, 349] width 1088 height 553
click at [1065, 58] on span "DF" at bounding box center [1063, 56] width 9 height 10
click at [987, 185] on button "Sign out" at bounding box center [991, 183] width 152 height 23
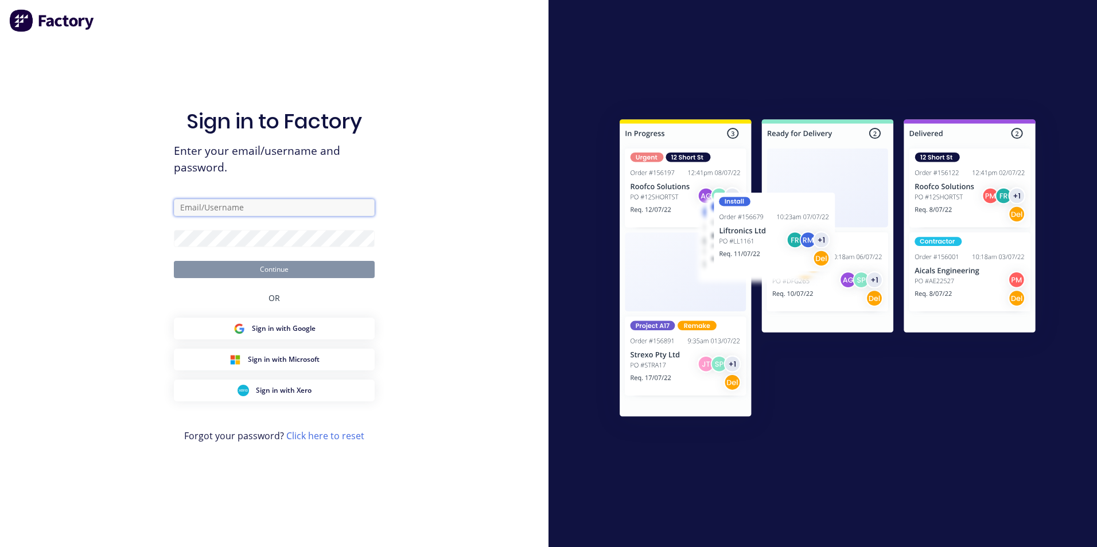
type input "[PERSON_NAME][EMAIL_ADDRESS][DOMAIN_NAME]"
click at [283, 270] on button "Continue" at bounding box center [274, 269] width 201 height 17
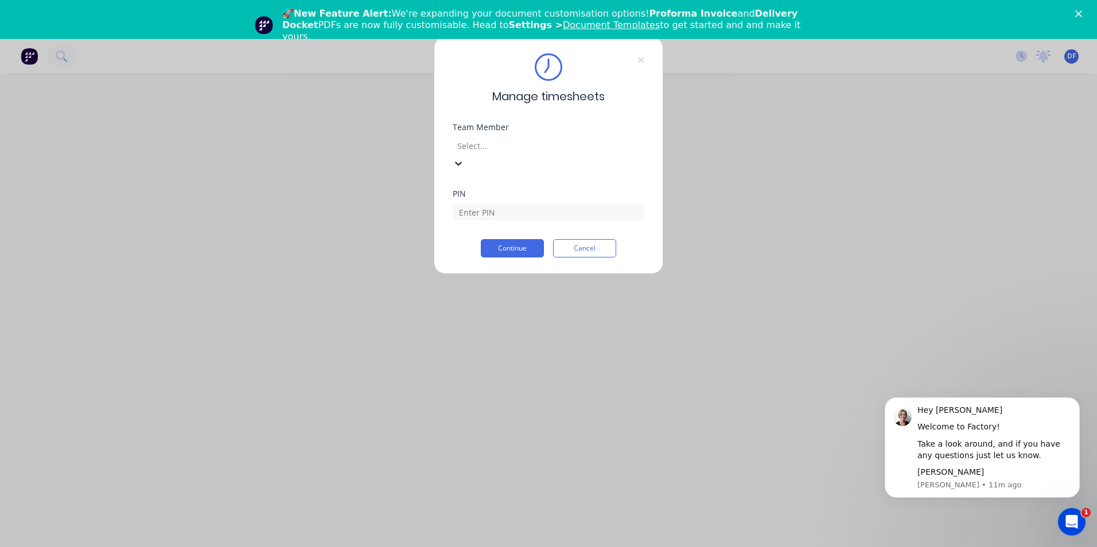
click at [525, 142] on div at bounding box center [538, 146] width 165 height 14
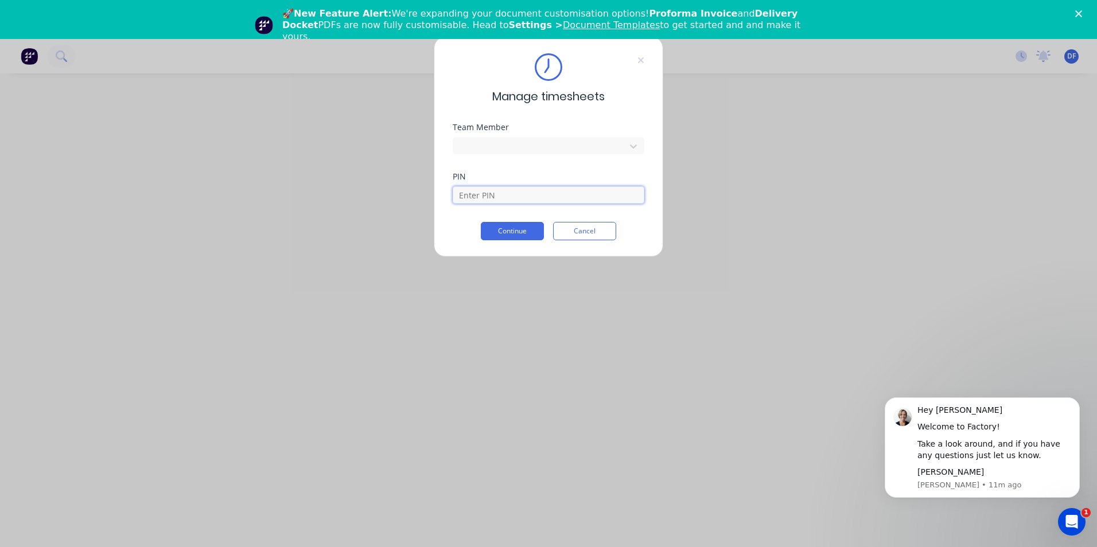
click at [510, 197] on input at bounding box center [549, 194] width 192 height 17
type input "1302"
click at [504, 234] on button "Continue" at bounding box center [512, 231] width 63 height 18
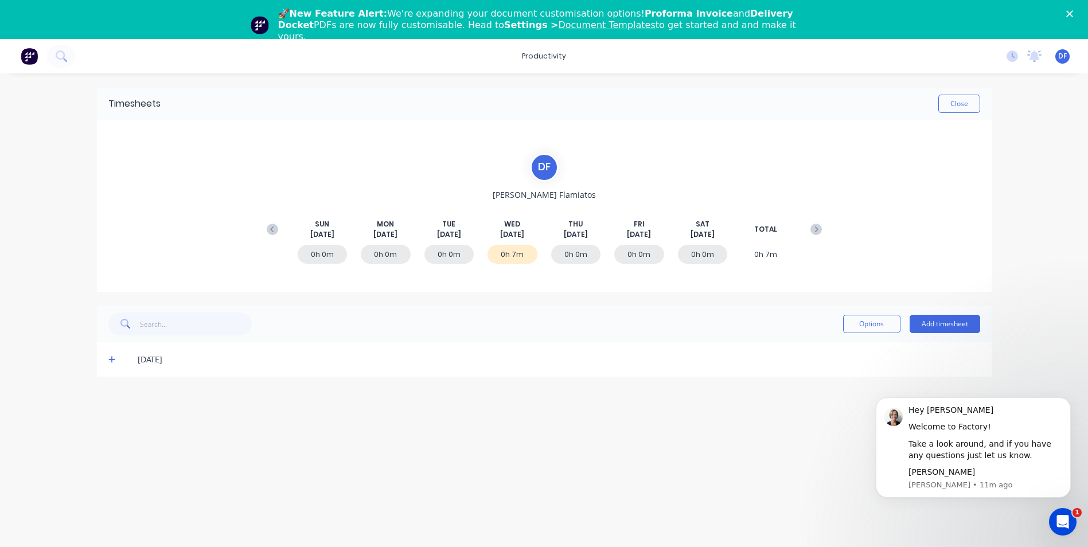
click at [671, 466] on div "Timesheets Close D F Dominic Flamiatos SUN Aug 24th MON Aug 25th TUE Aug 26th W…" at bounding box center [544, 318] width 918 height 490
click at [935, 322] on button "Add timesheet" at bounding box center [945, 324] width 71 height 18
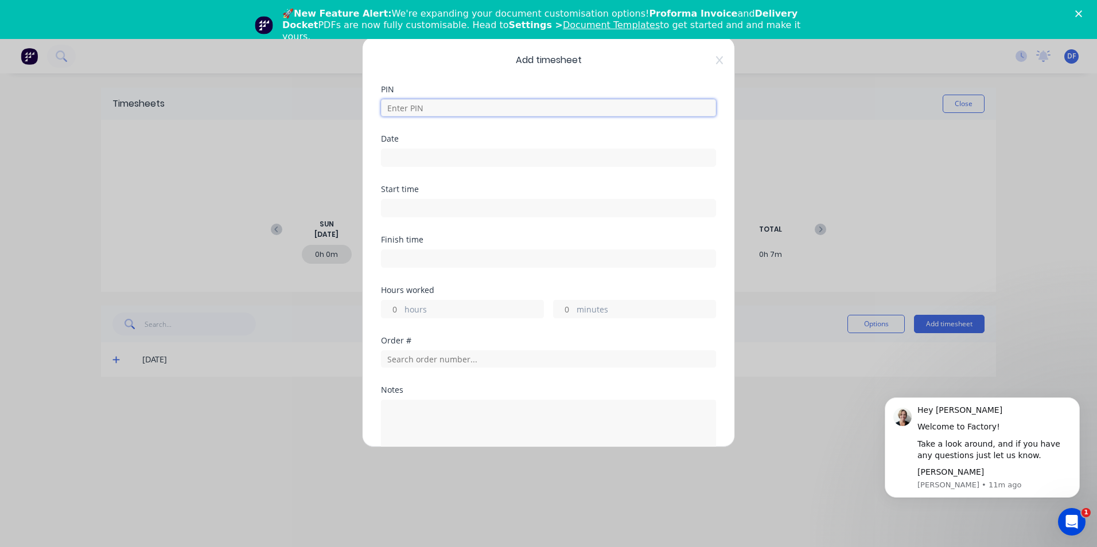
click at [411, 105] on input at bounding box center [548, 107] width 335 height 17
type input "1302"
click at [411, 155] on input at bounding box center [549, 157] width 334 height 17
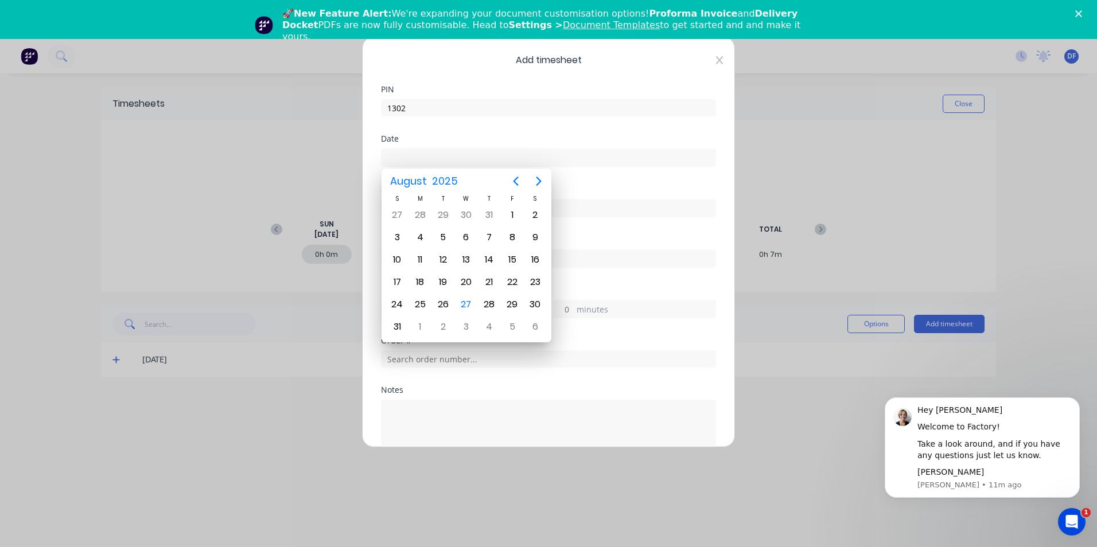
click at [716, 57] on icon at bounding box center [719, 60] width 7 height 9
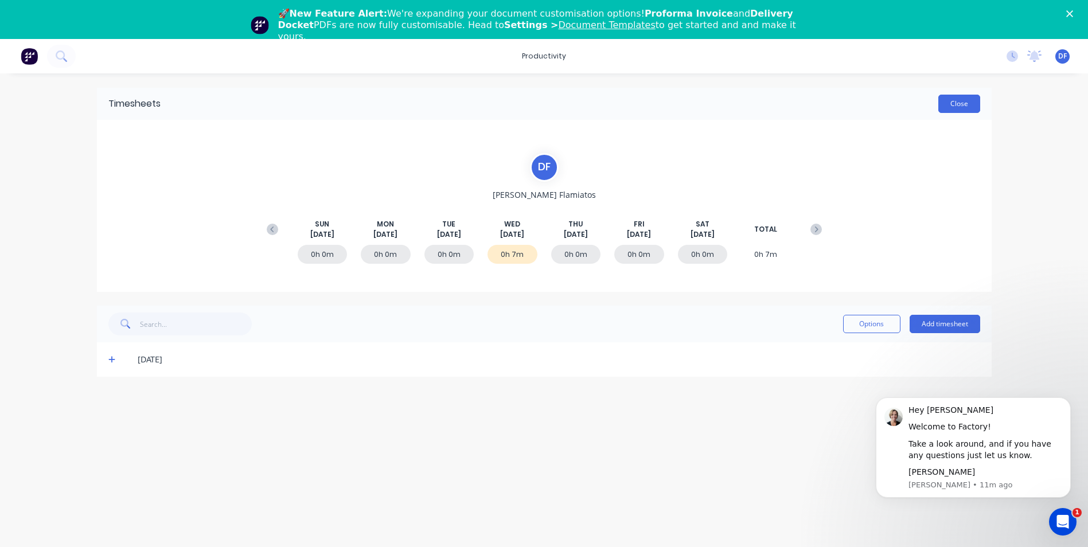
click at [953, 102] on button "Close" at bounding box center [960, 104] width 42 height 18
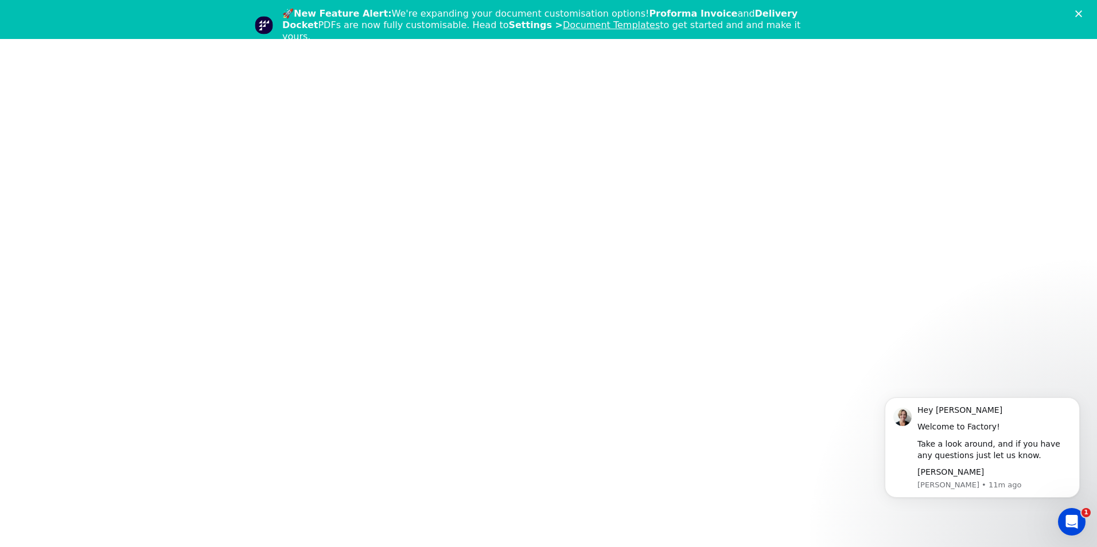
click at [493, 39] on html "1" at bounding box center [548, 19] width 1097 height 39
click at [423, 39] on html "1" at bounding box center [548, 19] width 1097 height 39
click at [1077, 11] on polygon "Close" at bounding box center [1078, 13] width 7 height 7
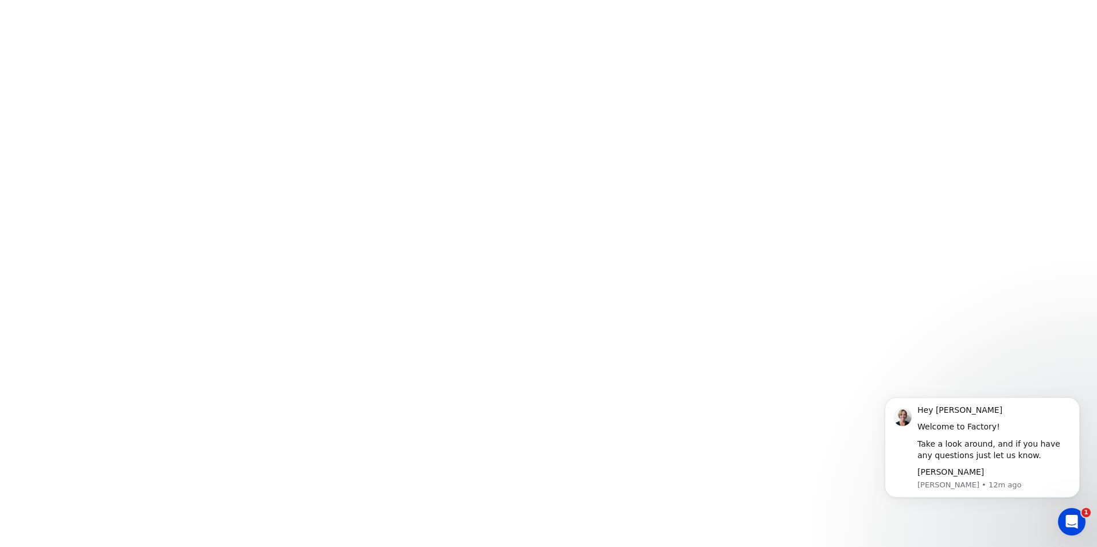
click at [840, 0] on html "1" at bounding box center [548, 0] width 1097 height 0
click at [982, 0] on html "1" at bounding box center [548, 0] width 1097 height 0
drag, startPoint x: 931, startPoint y: 220, endPoint x: 931, endPoint y: 228, distance: 8.0
click at [931, 0] on html "1" at bounding box center [548, 0] width 1097 height 0
click at [915, 0] on html "1" at bounding box center [548, 0] width 1097 height 0
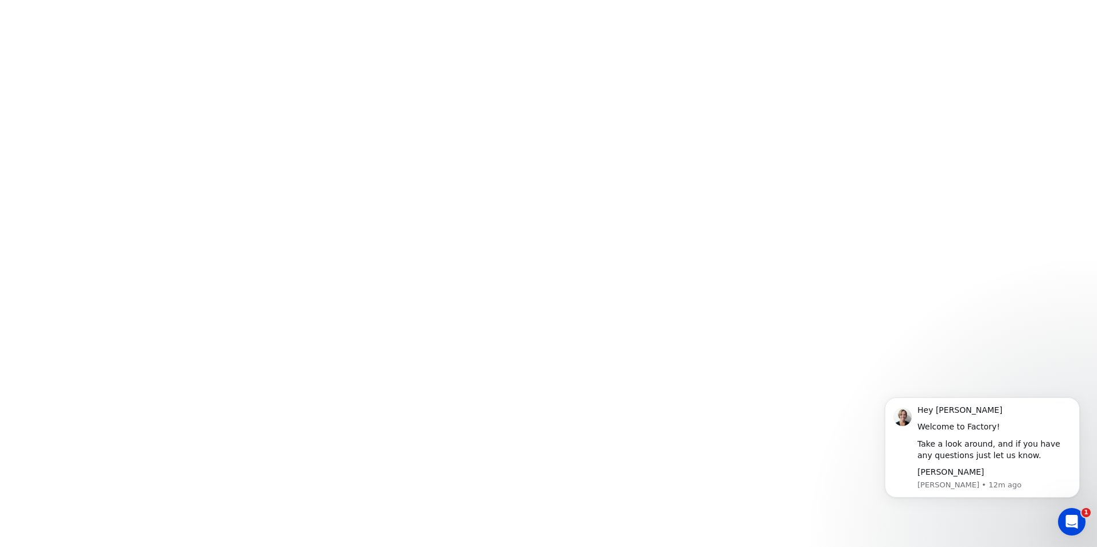
drag, startPoint x: 863, startPoint y: 339, endPoint x: 813, endPoint y: 314, distance: 55.7
click at [851, 0] on html "1" at bounding box center [548, 0] width 1097 height 0
click at [422, 0] on html "1" at bounding box center [548, 0] width 1097 height 0
drag, startPoint x: 219, startPoint y: 148, endPoint x: 204, endPoint y: 135, distance: 19.9
click at [209, 0] on html "1" at bounding box center [548, 0] width 1097 height 0
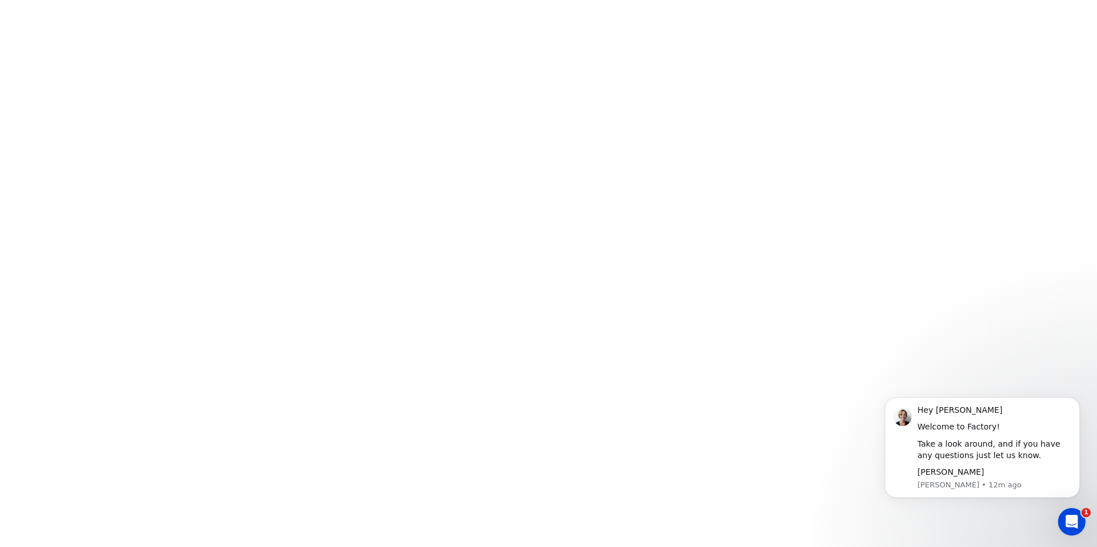
click at [174, 0] on html "1" at bounding box center [548, 0] width 1097 height 0
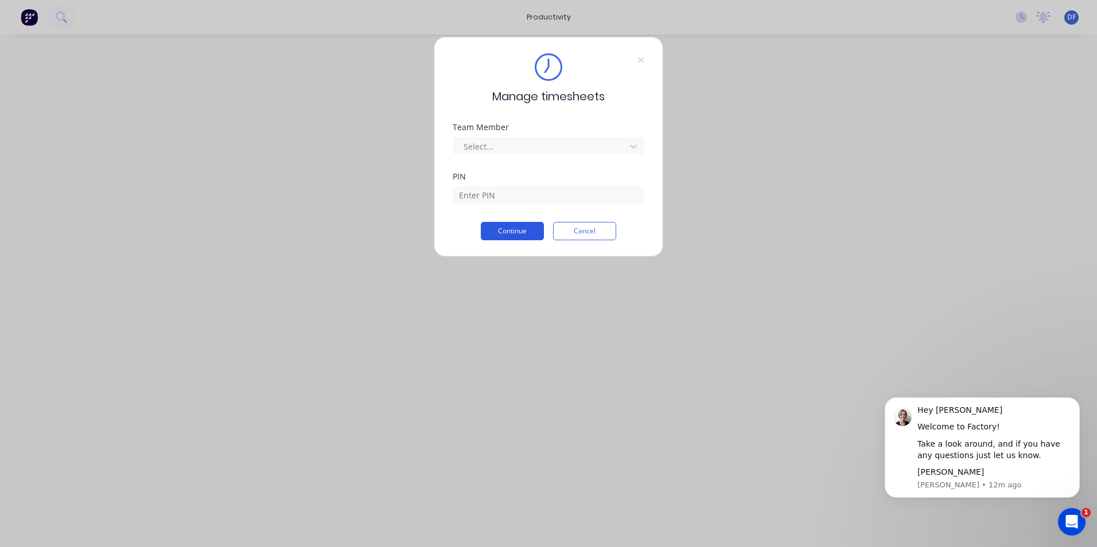
click at [515, 228] on button "Continue" at bounding box center [512, 231] width 63 height 18
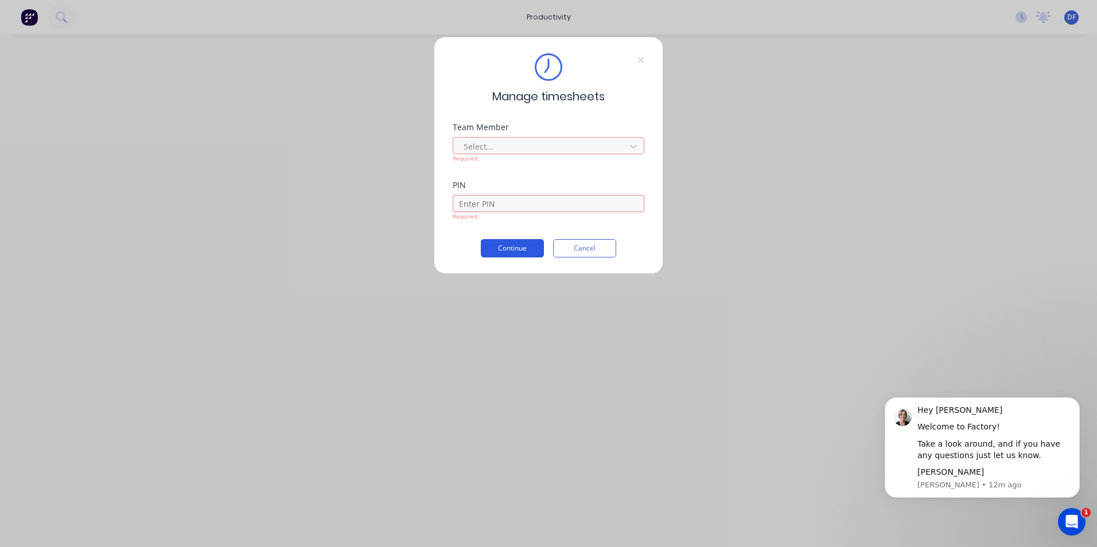
click at [512, 251] on button "Continue" at bounding box center [512, 248] width 63 height 18
click at [581, 148] on div at bounding box center [540, 146] width 157 height 14
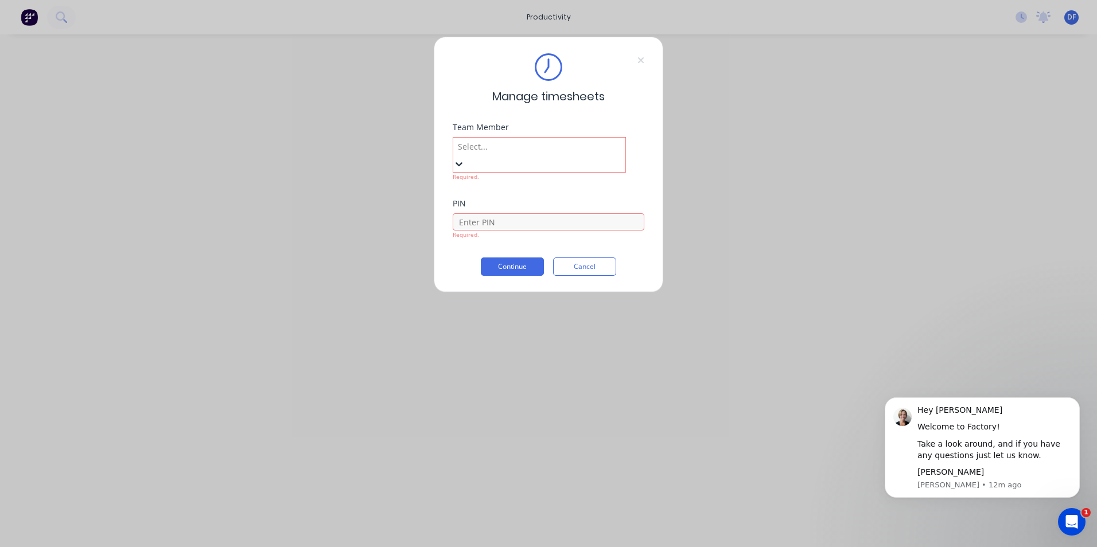
scroll to position [172, 0]
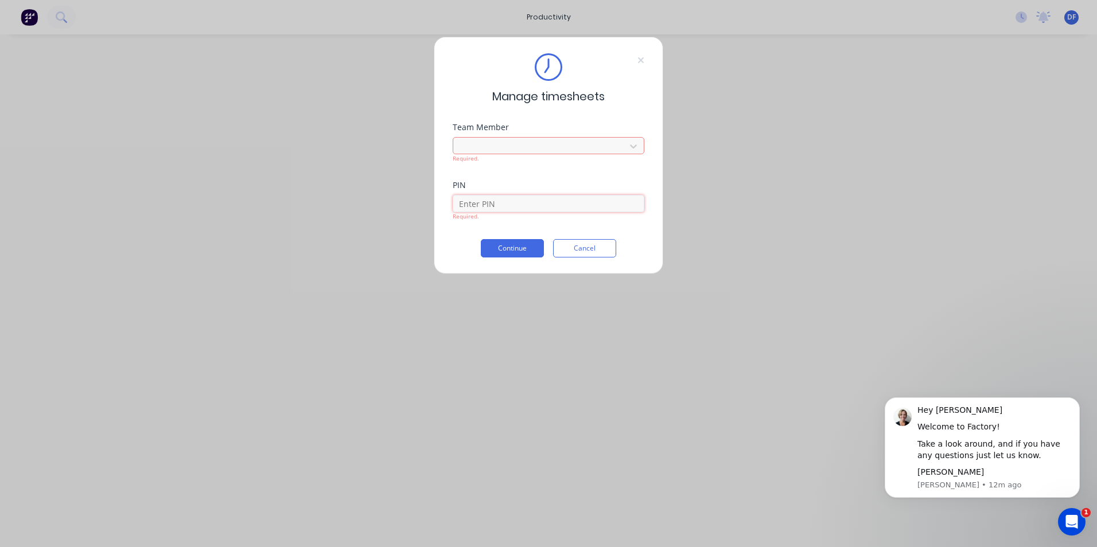
click at [500, 204] on input at bounding box center [549, 203] width 192 height 17
type input "1302"
click at [511, 248] on div "Manage timesheets Team Member Dominic Flamiatos Required. PIN 1302 Required. Co…" at bounding box center [549, 156] width 230 height 238
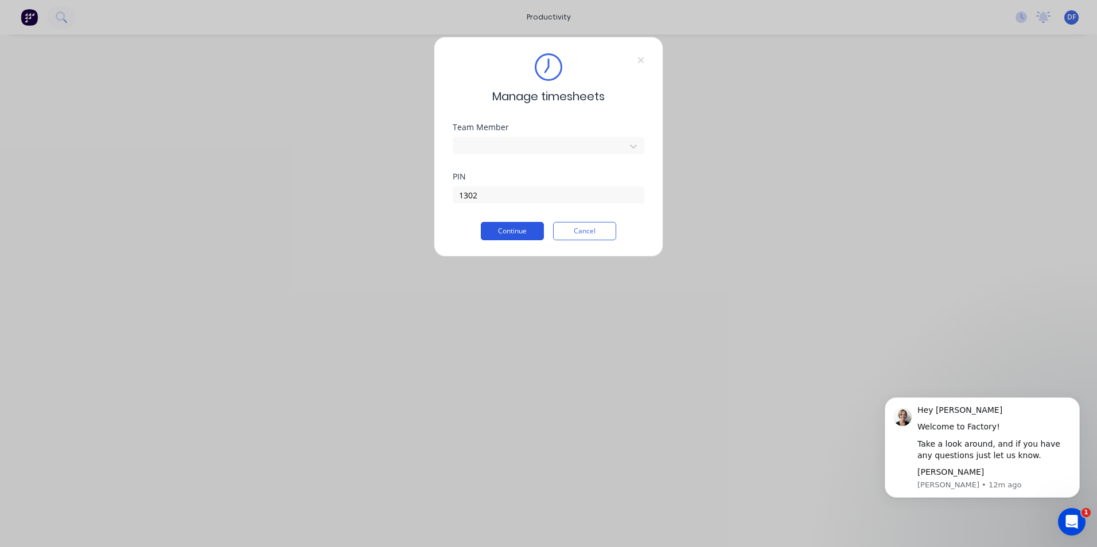
click at [518, 231] on button "Continue" at bounding box center [512, 231] width 63 height 18
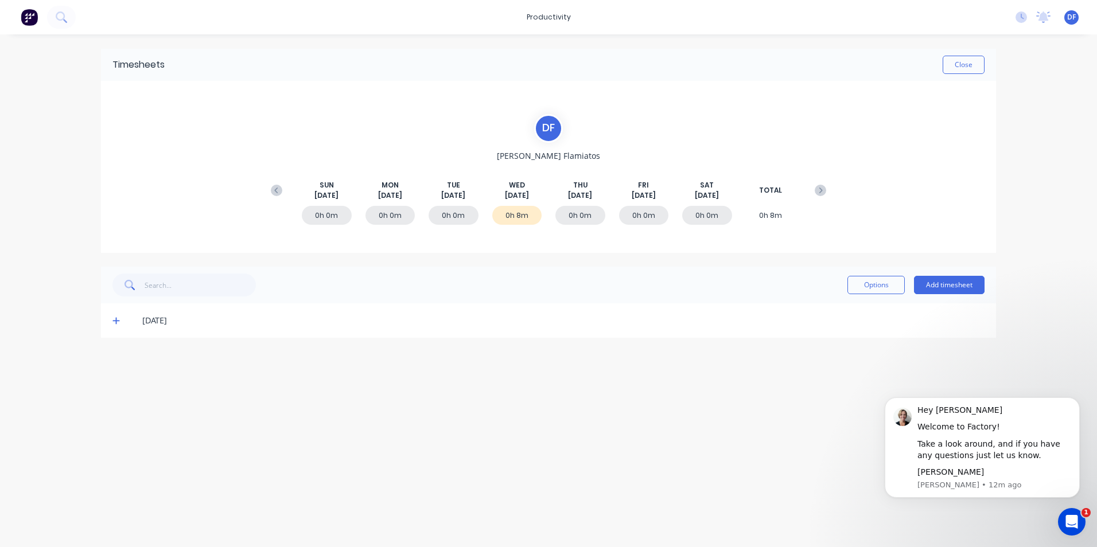
click at [1069, 17] on span "DF" at bounding box center [1071, 17] width 9 height 10
click at [970, 146] on div "Sign out" at bounding box center [973, 144] width 31 height 10
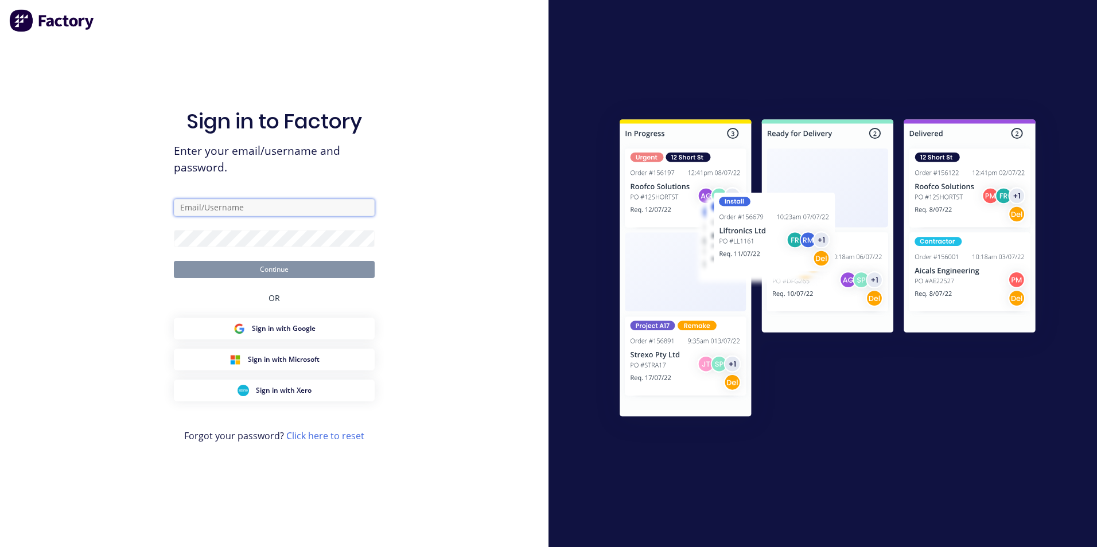
type input "[PERSON_NAME][EMAIL_ADDRESS][DOMAIN_NAME]"
